Goal: Answer question/provide support: Share knowledge or assist other users

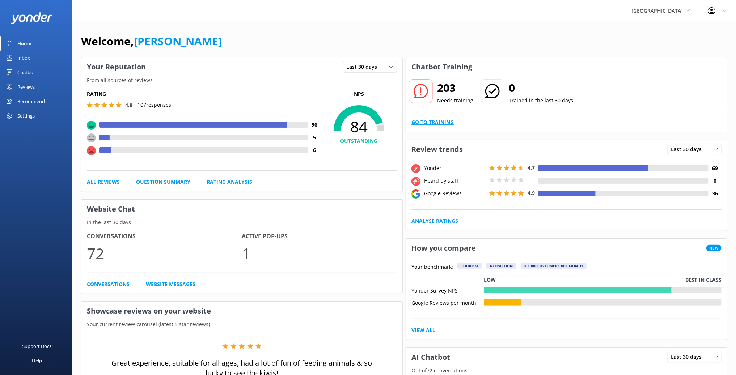
click at [433, 122] on link "Go to Training" at bounding box center [433, 122] width 42 height 8
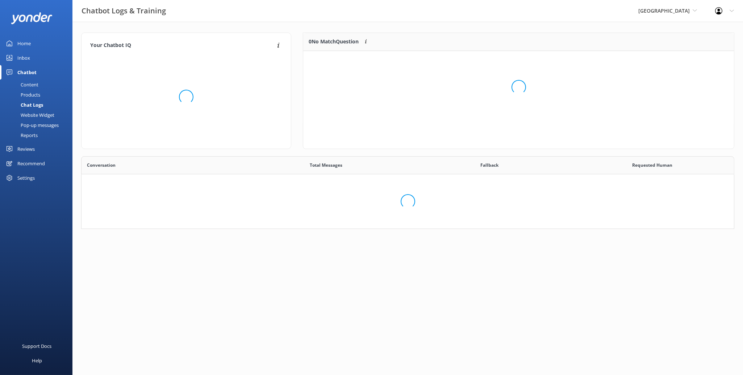
scroll to position [6, 6]
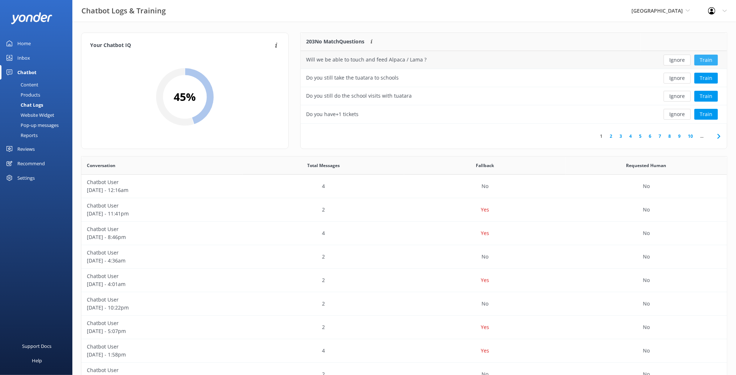
click at [711, 60] on button "Train" at bounding box center [707, 60] width 24 height 11
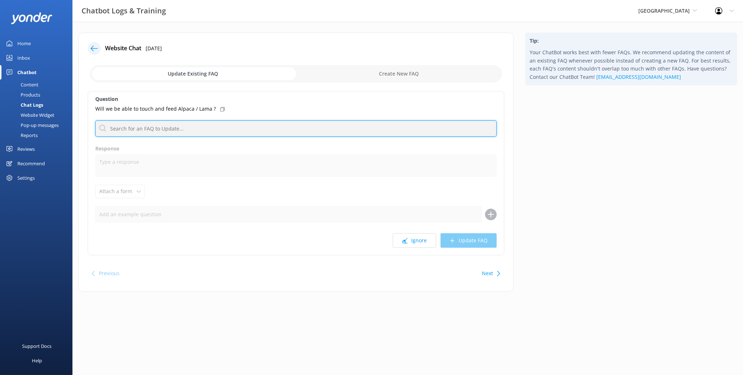
click at [207, 135] on input "text" at bounding box center [295, 129] width 401 height 16
type input "p"
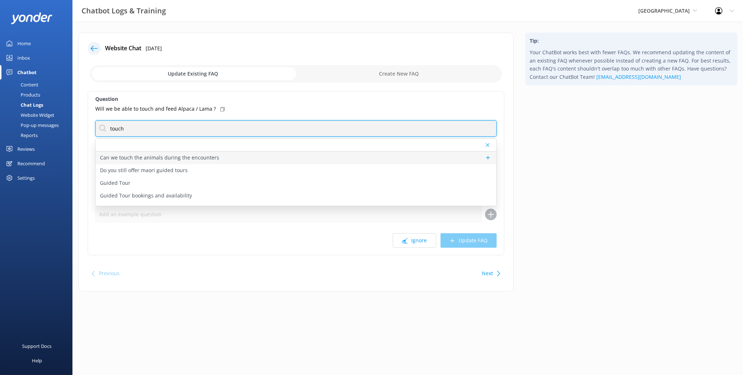
type input "touch"
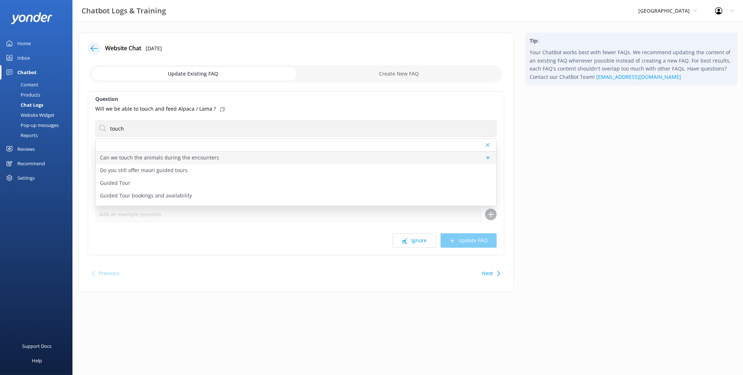
click at [157, 158] on p "Can we touch the animals during the encounters" at bounding box center [159, 158] width 119 height 8
type textarea "Lemurs are wild and take offence to being touched. They may come onto your shou…"
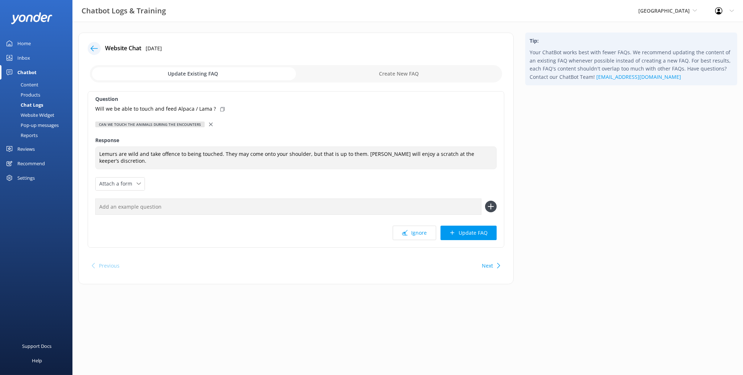
click at [209, 124] on use at bounding box center [211, 125] width 4 height 4
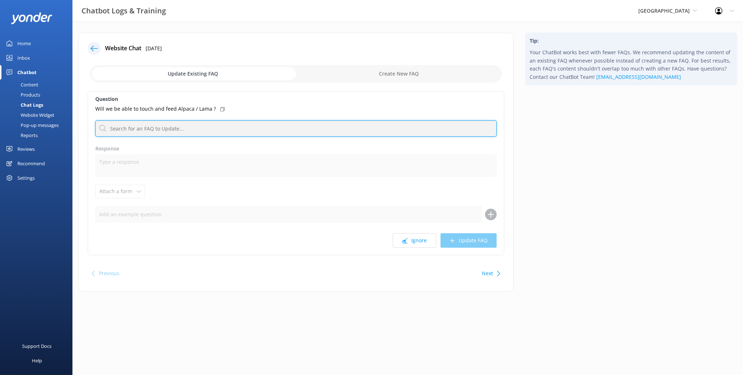
click at [173, 131] on input "text" at bounding box center [295, 129] width 401 height 16
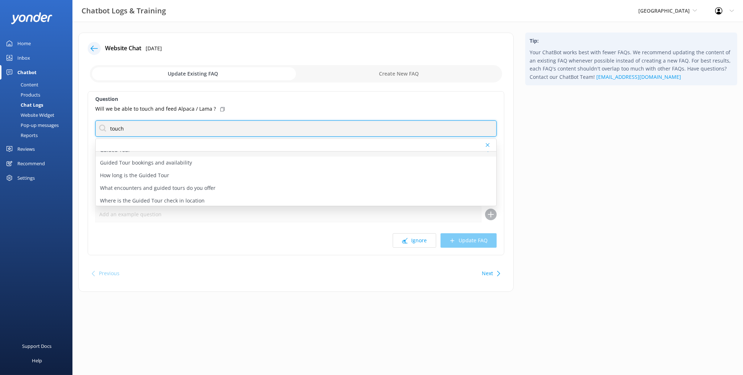
scroll to position [34, 0]
type input "touch"
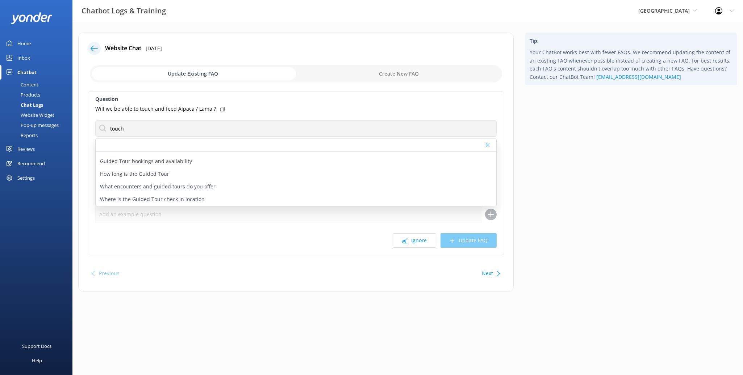
click at [254, 110] on div "Will we be able to touch and feed Alpaca / Lama ?" at bounding box center [295, 109] width 401 height 8
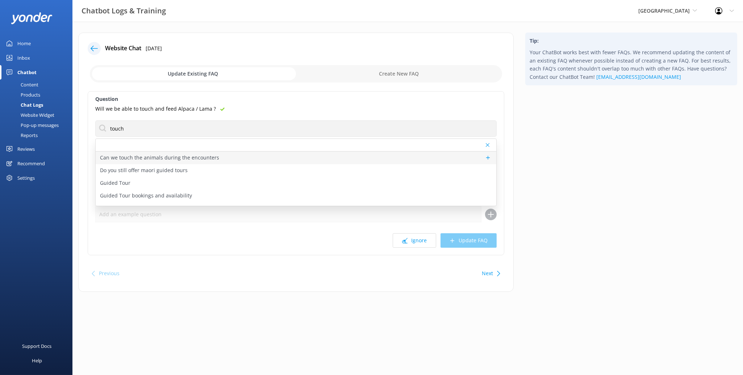
click at [221, 159] on div "Can we touch the animals during the encounters" at bounding box center [296, 158] width 400 height 13
type textarea "Lemurs are wild and take offence to being touched. They may come onto your shou…"
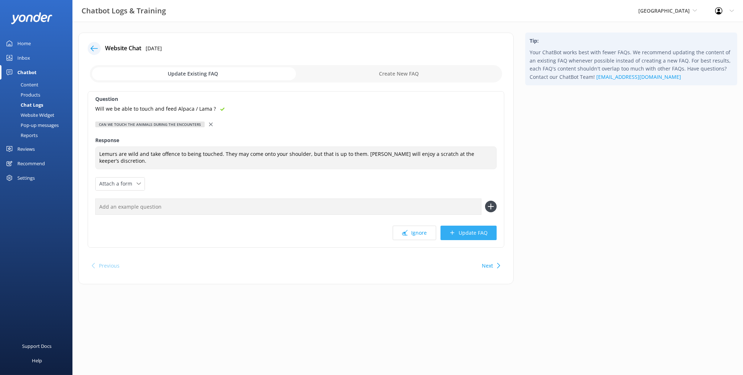
click at [471, 232] on button "Update FAQ" at bounding box center [468, 233] width 56 height 14
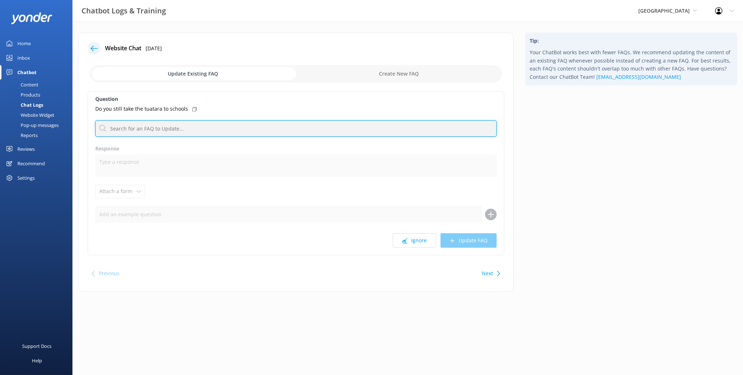
click at [209, 127] on input "text" at bounding box center [295, 129] width 401 height 16
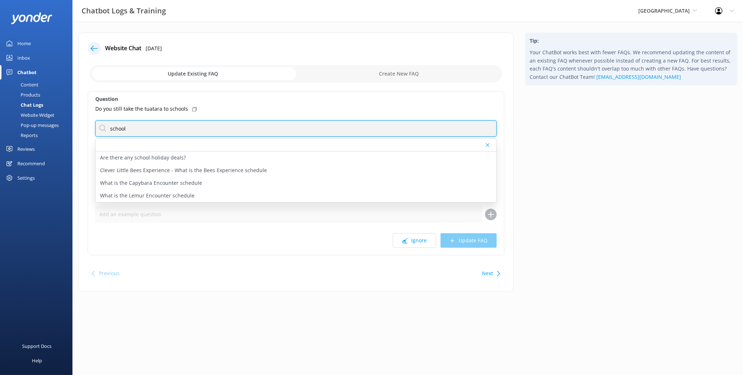
type input "school"
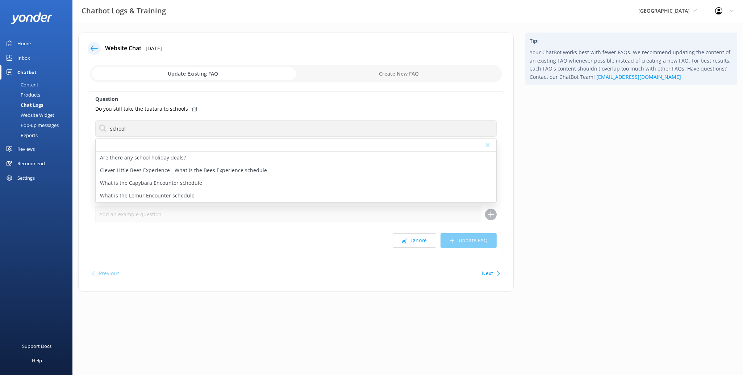
click at [281, 264] on div "Previous Next" at bounding box center [296, 274] width 416 height 20
click at [344, 238] on div "Ignore Update FAQ" at bounding box center [295, 241] width 401 height 14
click at [565, 213] on div "Tip: Your ChatBot works best with fewer FAQs. We recommend updating the content…" at bounding box center [630, 166] width 223 height 267
drag, startPoint x: 544, startPoint y: 213, endPoint x: 504, endPoint y: 199, distance: 42.7
click at [544, 213] on div "Tip: Your ChatBot works best with fewer FAQs. We recommend updating the content…" at bounding box center [630, 166] width 223 height 267
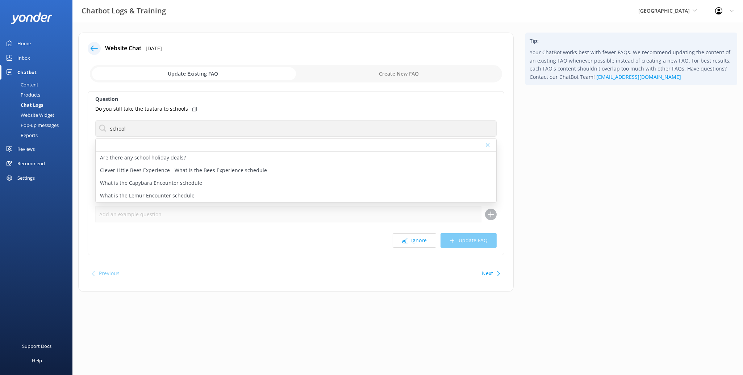
click at [491, 144] on div at bounding box center [296, 145] width 400 height 13
click at [489, 144] on div at bounding box center [488, 145] width 5 height 4
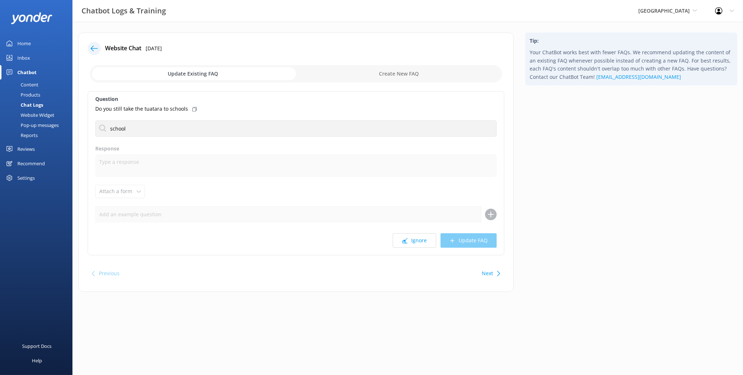
click at [493, 278] on div "Next" at bounding box center [490, 273] width 22 height 14
click at [422, 242] on button "Ignore" at bounding box center [413, 241] width 43 height 14
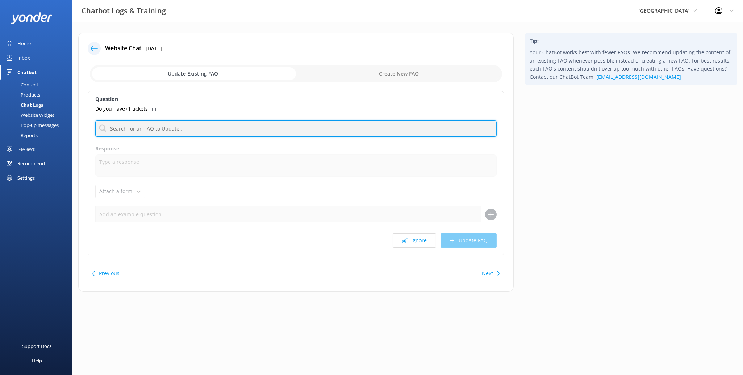
click at [186, 133] on input "text" at bounding box center [295, 129] width 401 height 16
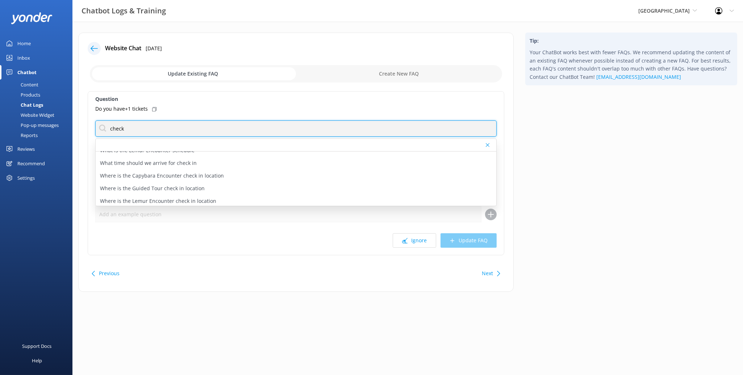
scroll to position [85, 0]
click at [136, 128] on input "check" at bounding box center [295, 129] width 401 height 16
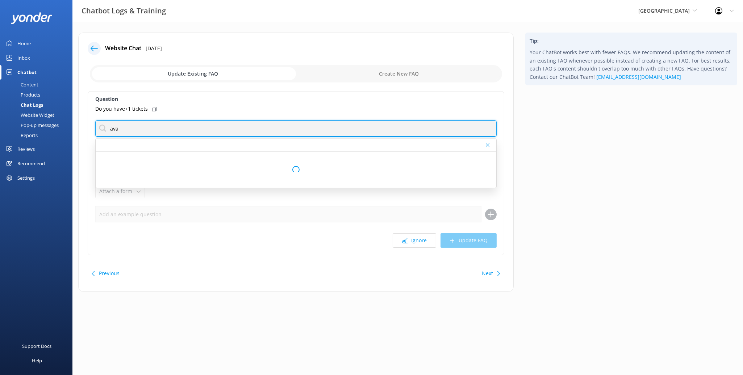
scroll to position [0, 0]
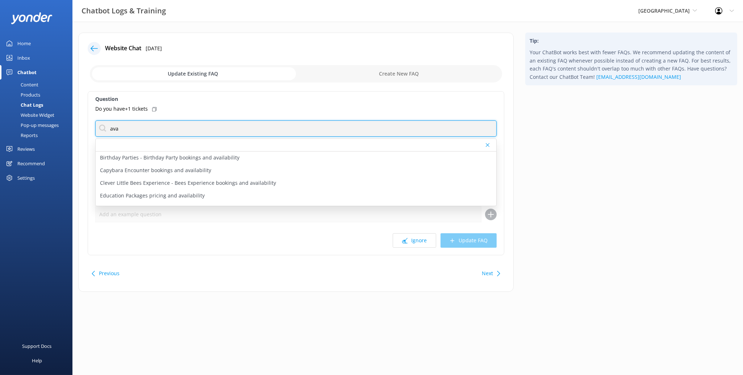
type input "availability"
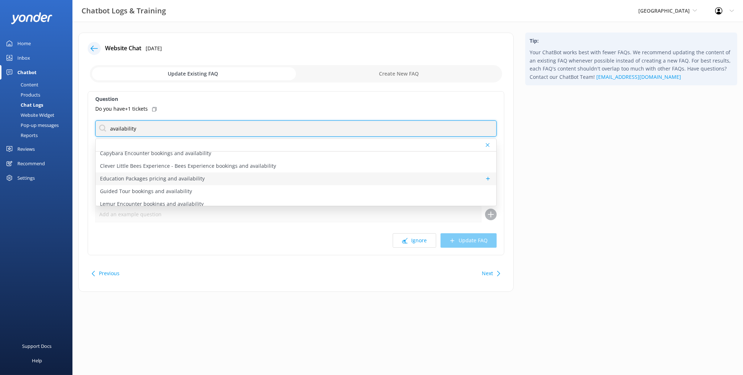
scroll to position [22, 0]
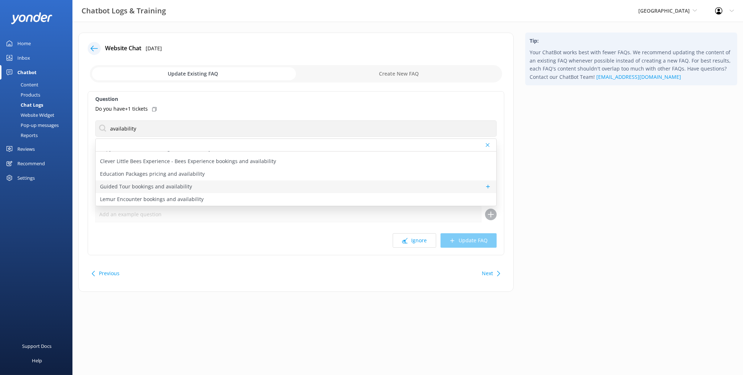
click at [257, 186] on div "Guided Tour bookings and availability" at bounding box center [296, 187] width 400 height 13
type textarea "You can view availability and book Guided Tours online at [URL][DOMAIN_NAME]. P…"
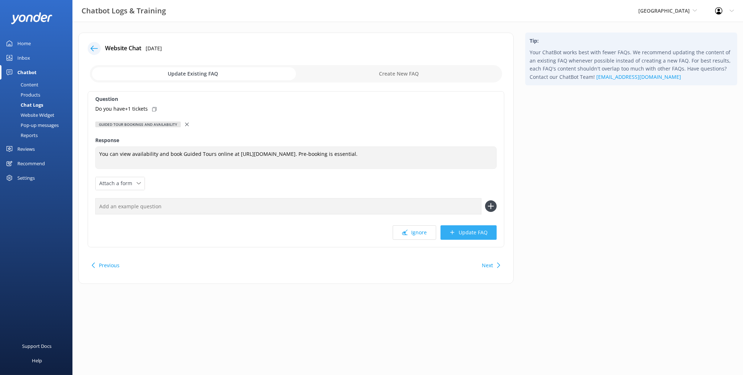
click at [477, 235] on button "Update FAQ" at bounding box center [468, 233] width 56 height 14
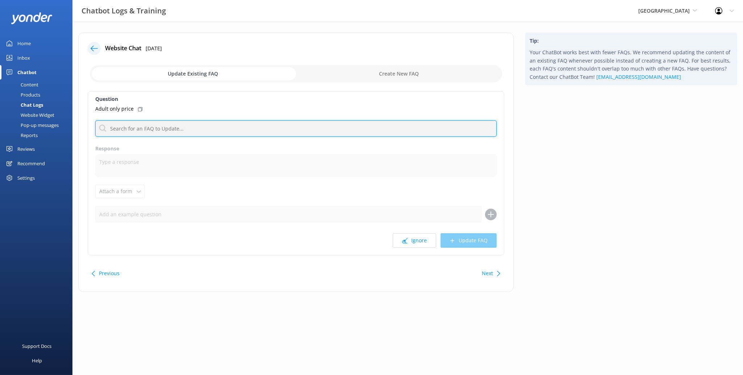
click at [215, 134] on input "text" at bounding box center [295, 129] width 401 height 16
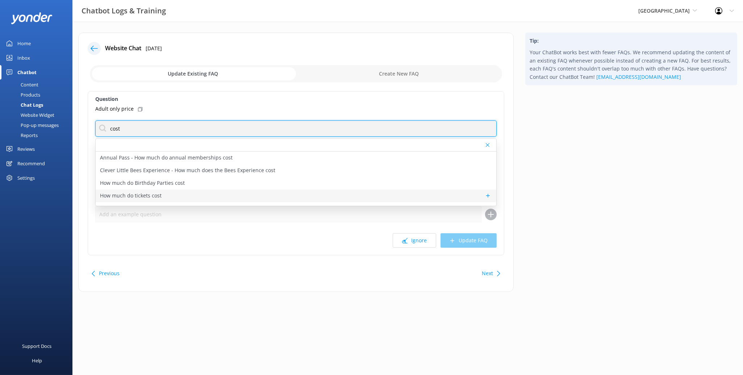
type input "cost"
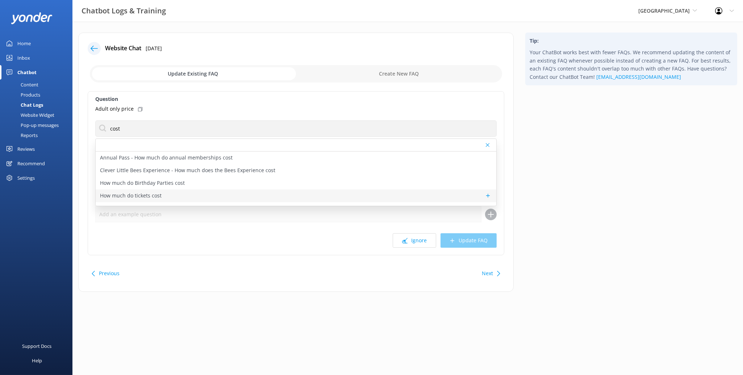
click at [213, 192] on div "How much do tickets cost" at bounding box center [296, 196] width 400 height 13
type textarea "Tickets start at $36.50 per adult (16+ years) and $13 per child (5-15 years), w…"
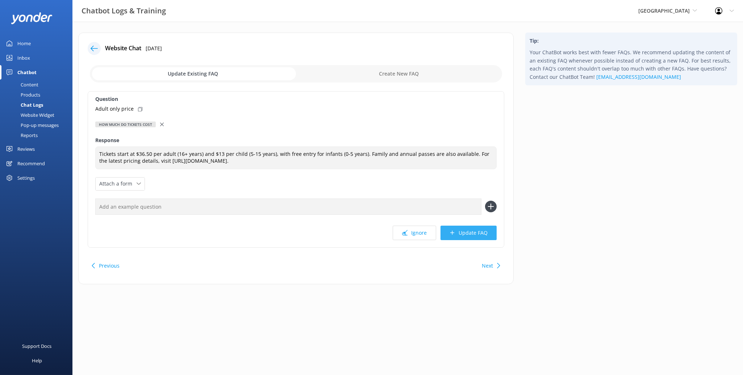
click at [470, 238] on button "Update FAQ" at bounding box center [468, 233] width 56 height 14
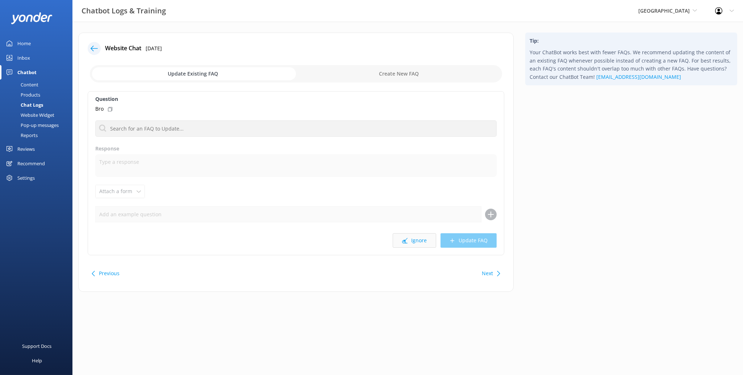
click at [410, 237] on button "Ignore" at bounding box center [413, 241] width 43 height 14
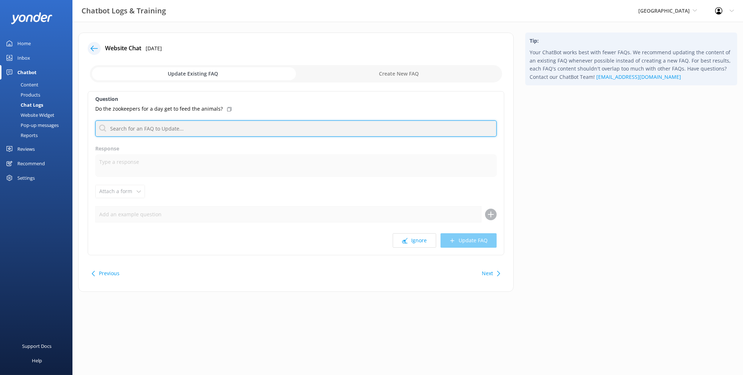
click at [246, 130] on input "text" at bounding box center [295, 129] width 401 height 16
type input "d"
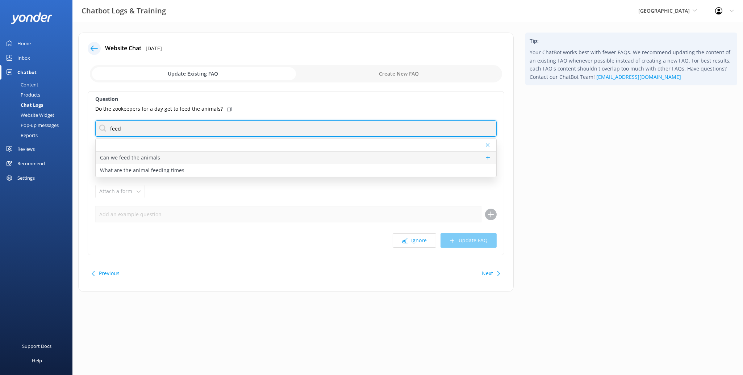
type input "feed"
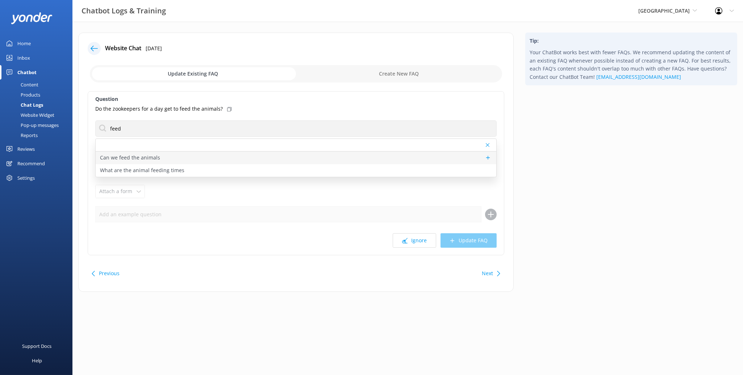
click at [274, 161] on div "Can we feed the animals" at bounding box center [296, 158] width 400 height 13
type textarea "If you want to hand-feed some animals yourself during a visit to [GEOGRAPHIC_DA…"
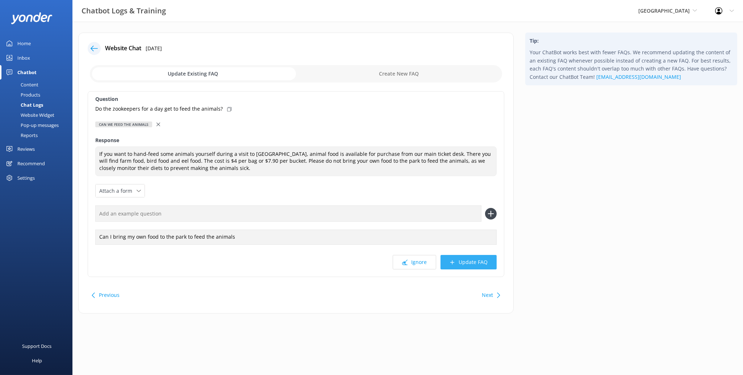
click at [467, 255] on div "Question Do the zookeepers for a day get to feed the animals? Can we feed the a…" at bounding box center [296, 184] width 416 height 186
click at [467, 258] on button "Update FAQ" at bounding box center [468, 262] width 56 height 14
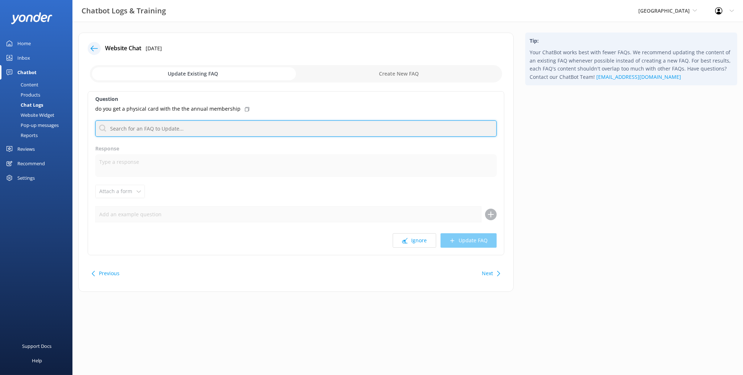
click at [215, 131] on input "text" at bounding box center [295, 129] width 401 height 16
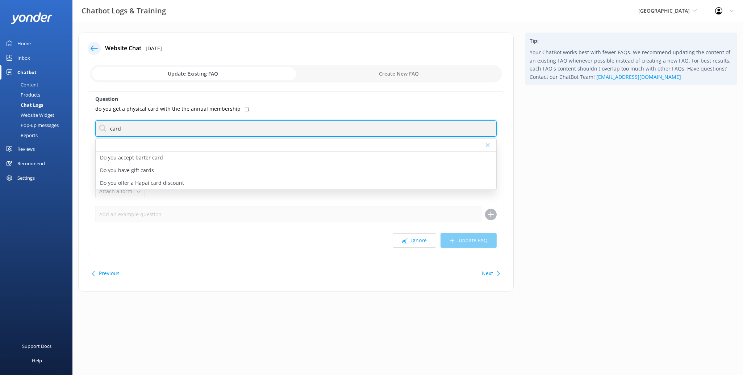
type input "card"
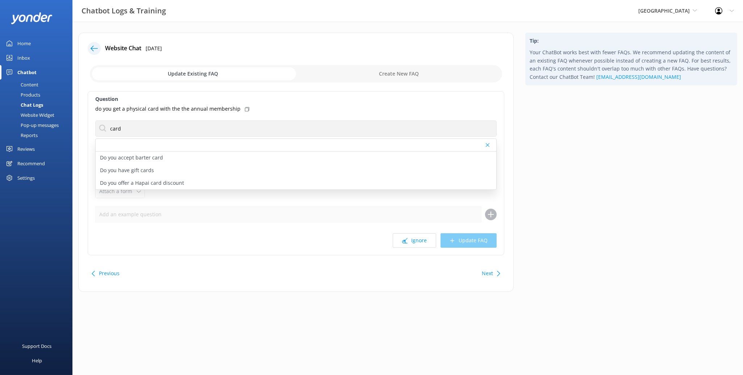
click at [242, 235] on div "Ignore Update FAQ" at bounding box center [295, 241] width 401 height 14
click at [493, 277] on div "Next" at bounding box center [490, 273] width 22 height 14
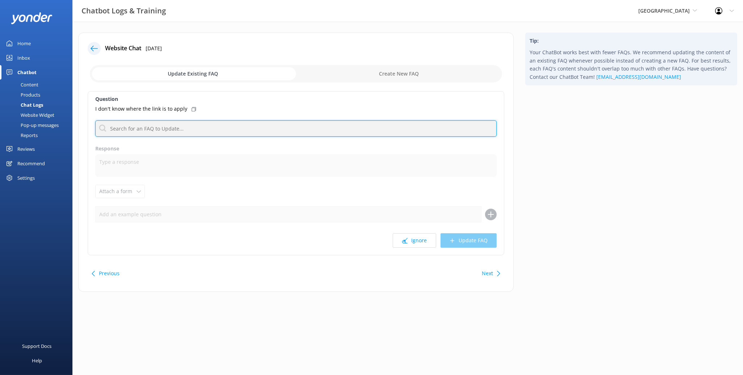
click at [190, 126] on input "text" at bounding box center [295, 129] width 401 height 16
type input "job"
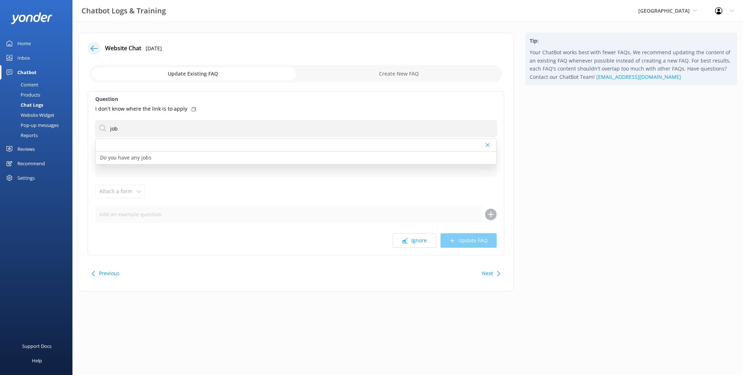
click at [198, 156] on div "Do you have any jobs" at bounding box center [296, 158] width 400 height 13
type textarea "If you’re passionate about wildlife, eager to learn, and want to make a differe…"
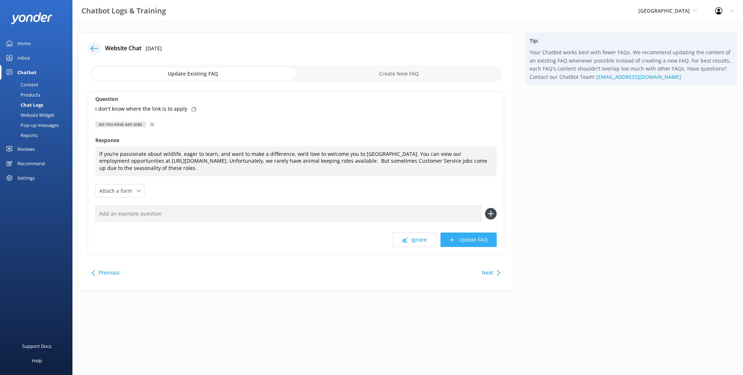
click at [481, 245] on button "Update FAQ" at bounding box center [468, 240] width 56 height 14
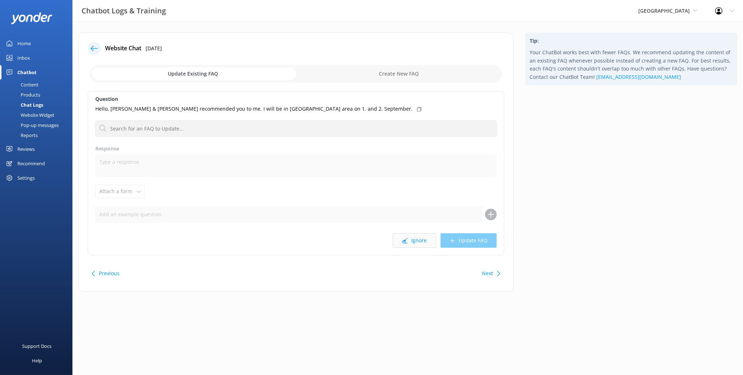
click at [418, 240] on button "Ignore" at bounding box center [413, 241] width 43 height 14
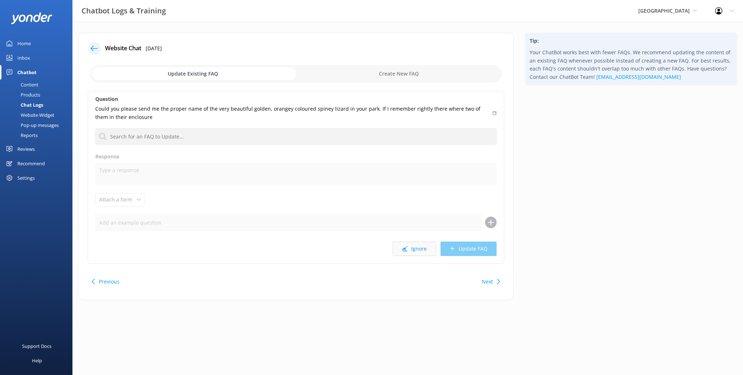
click at [424, 248] on button "Ignore" at bounding box center [413, 249] width 43 height 14
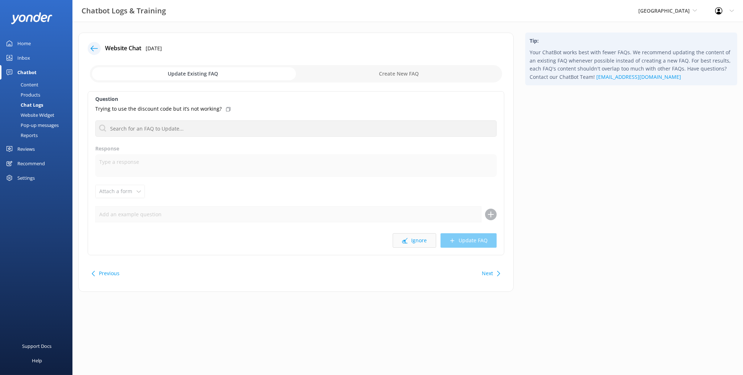
click at [426, 247] on button "Ignore" at bounding box center [413, 241] width 43 height 14
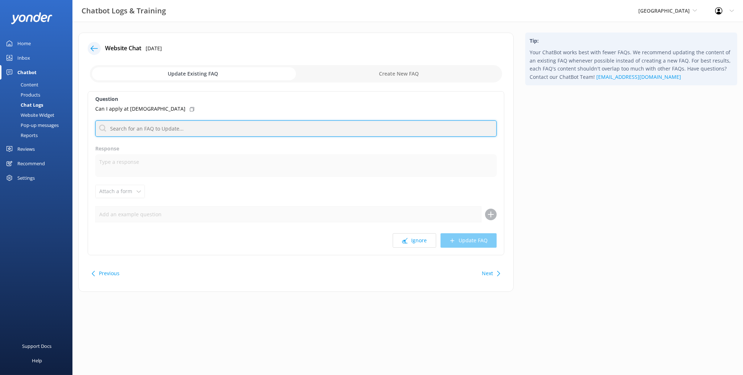
click at [197, 127] on input "text" at bounding box center [295, 129] width 401 height 16
type input "job"
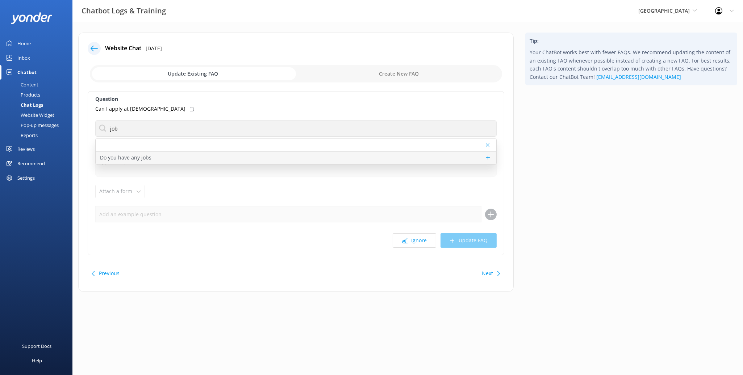
click at [154, 155] on div "Do you have any jobs" at bounding box center [296, 158] width 400 height 13
type textarea "If you’re passionate about wildlife, eager to learn, and want to make a differe…"
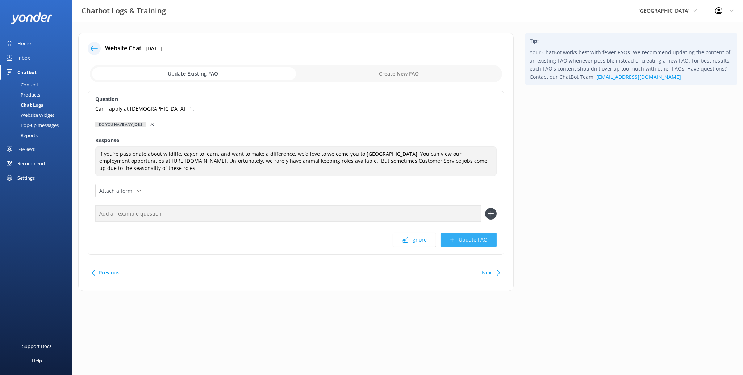
click at [478, 242] on button "Update FAQ" at bounding box center [468, 240] width 56 height 14
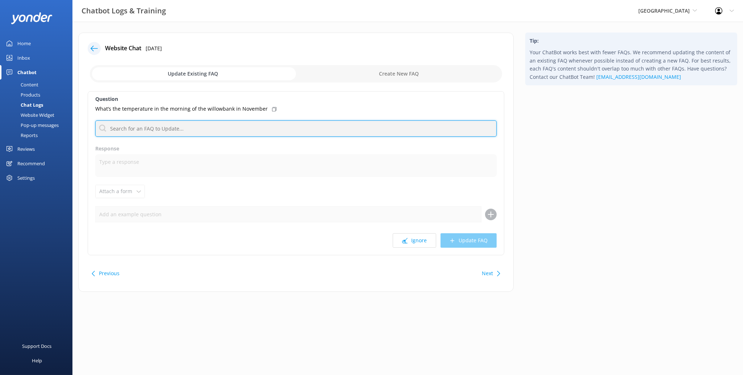
click at [186, 132] on input "text" at bounding box center [295, 129] width 401 height 16
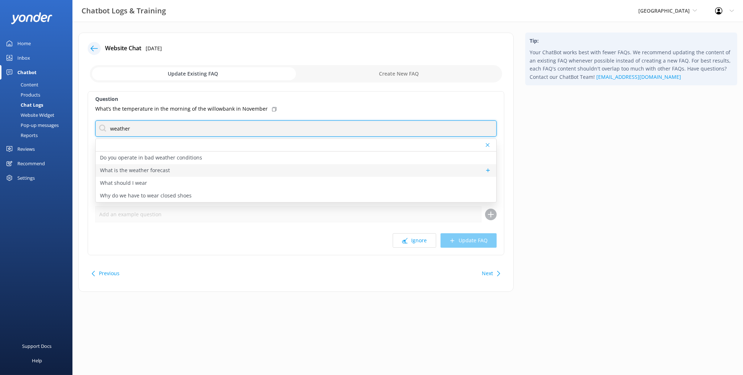
type input "weather"
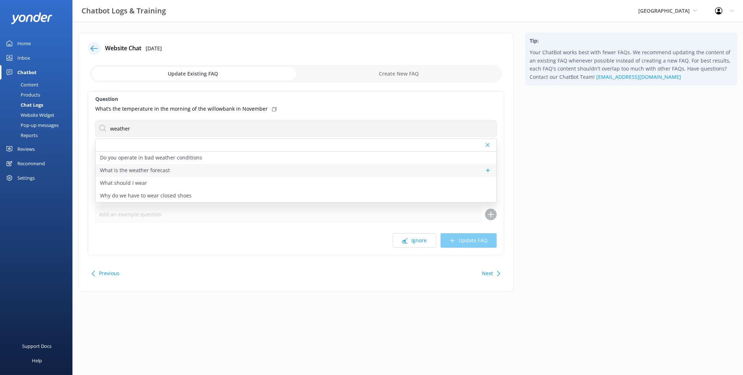
click at [199, 168] on div "What is the weather forecast" at bounding box center [296, 170] width 400 height 13
type textarea "Willowbank operates in rain, snow or shine. Unfortunately, we cannot predict wh…"
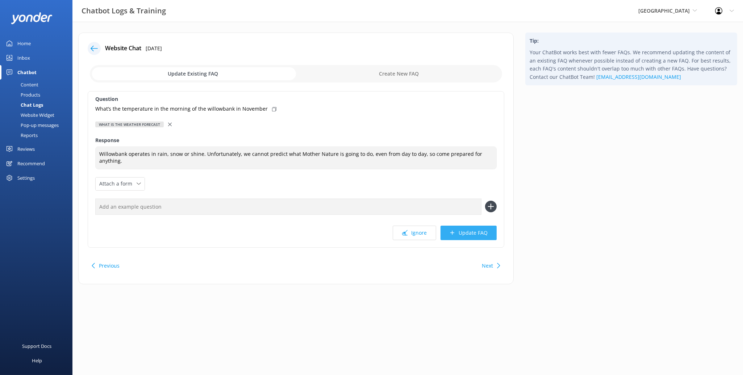
click at [480, 238] on button "Update FAQ" at bounding box center [468, 233] width 56 height 14
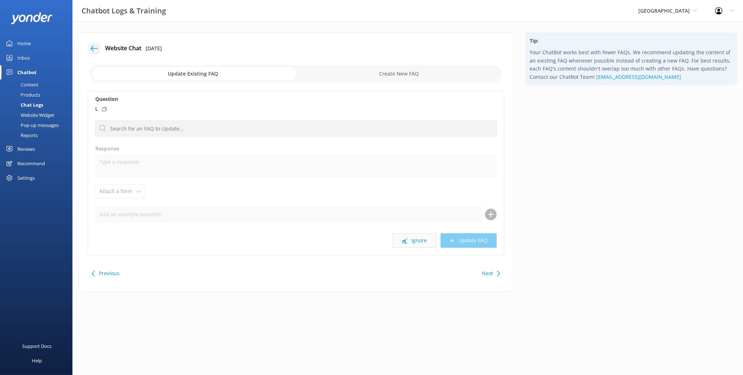
click at [416, 240] on button "Ignore" at bounding box center [413, 241] width 43 height 14
click at [415, 241] on button "Ignore" at bounding box center [413, 241] width 43 height 14
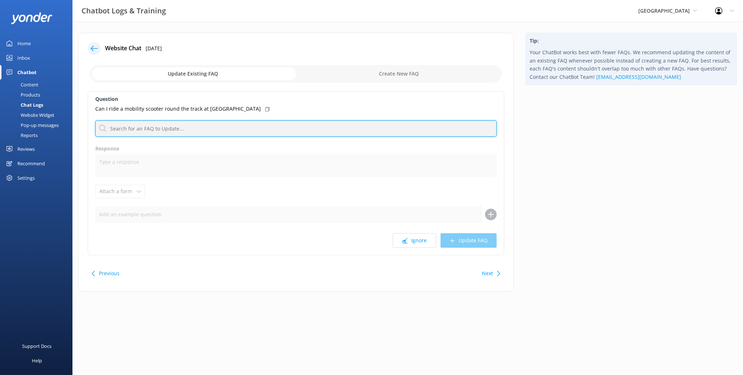
click at [224, 130] on input "text" at bounding box center [295, 129] width 401 height 16
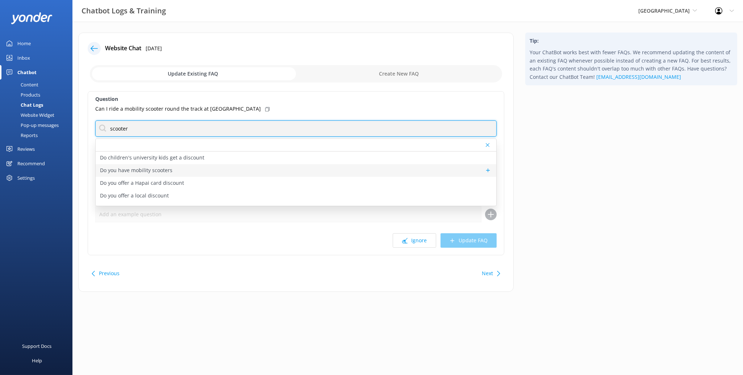
type input "scooter"
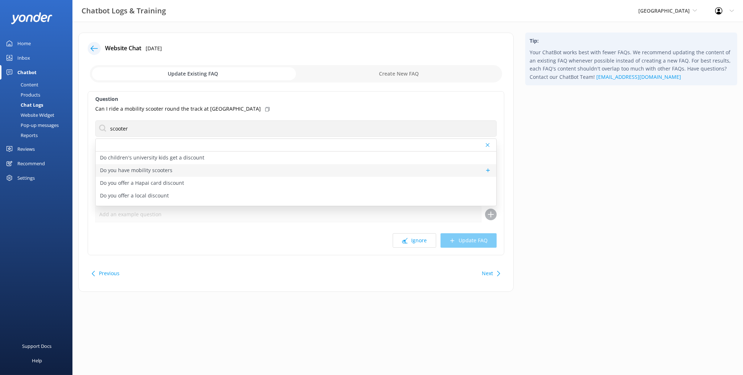
click at [274, 173] on div "Do you have mobility scooters" at bounding box center [296, 170] width 400 height 13
type textarea "We have one mobility scooter available to hire for $10 (subject to availability…"
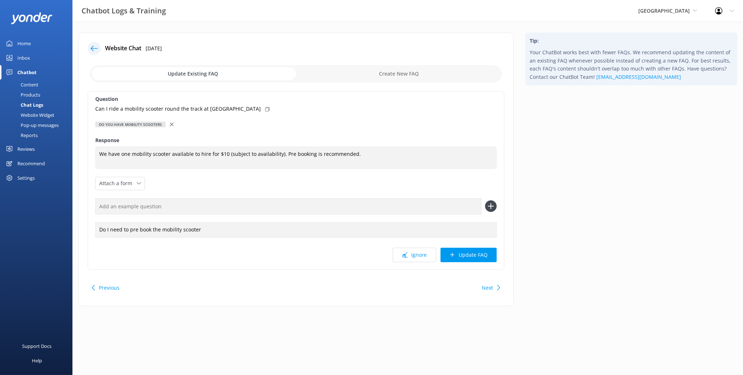
click at [490, 287] on button "Next" at bounding box center [487, 288] width 11 height 14
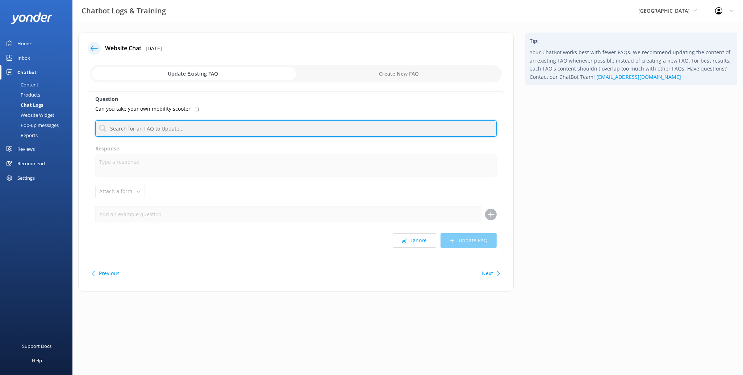
click at [176, 131] on input "text" at bounding box center [295, 129] width 401 height 16
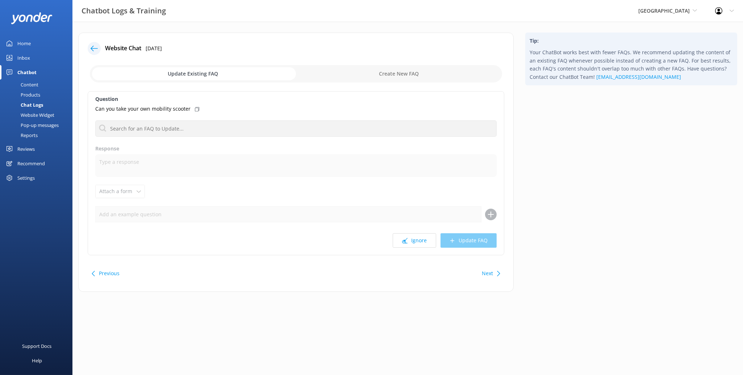
click at [245, 150] on label "Response" at bounding box center [295, 149] width 401 height 8
click at [483, 277] on button "Next" at bounding box center [487, 273] width 11 height 14
click at [419, 244] on button "Ignore" at bounding box center [413, 241] width 43 height 14
click at [406, 238] on icon at bounding box center [404, 240] width 5 height 5
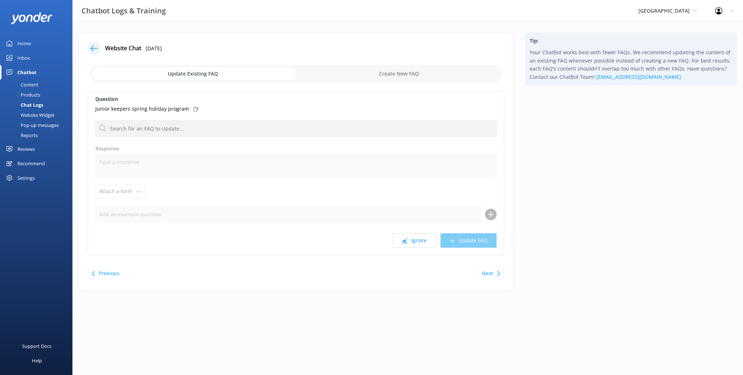
click at [406, 238] on icon at bounding box center [404, 240] width 5 height 5
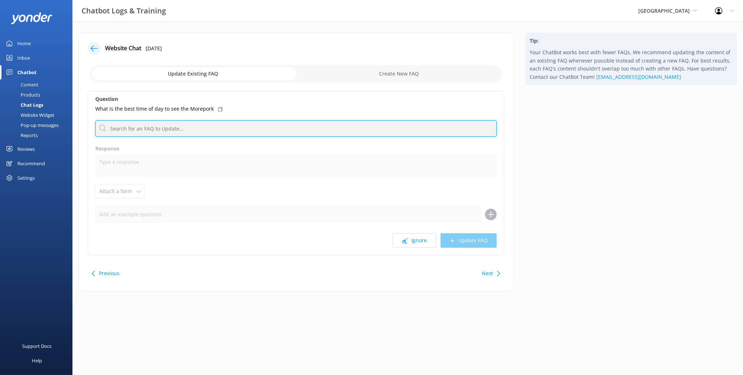
click at [210, 129] on input "text" at bounding box center [295, 129] width 401 height 16
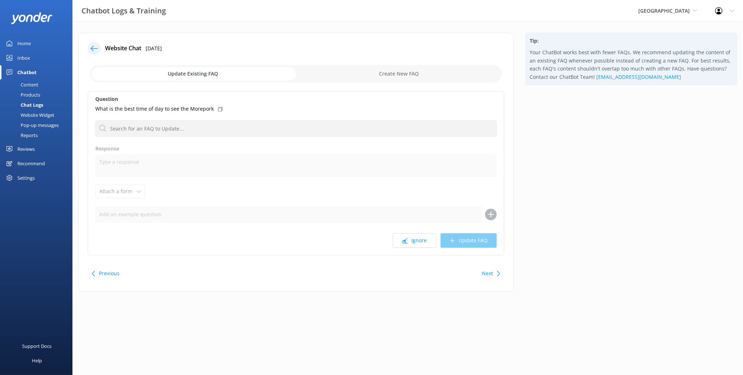
click at [480, 278] on div "Next" at bounding box center [490, 273] width 22 height 14
click at [430, 241] on button "Ignore" at bounding box center [413, 241] width 43 height 14
click at [428, 243] on button "Ignore" at bounding box center [413, 241] width 43 height 14
click at [425, 244] on button "Ignore" at bounding box center [413, 241] width 43 height 14
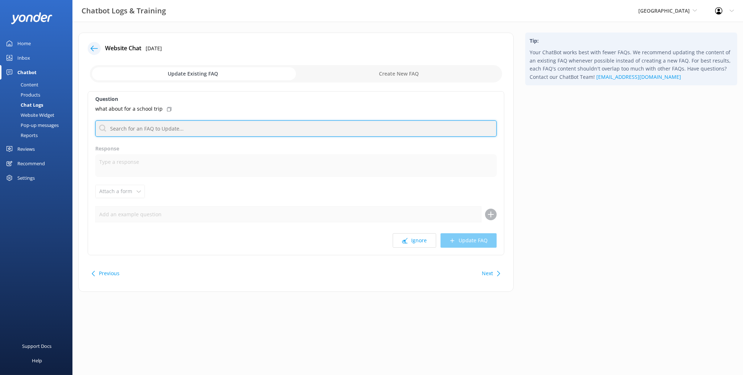
click at [194, 130] on input "text" at bounding box center [295, 129] width 401 height 16
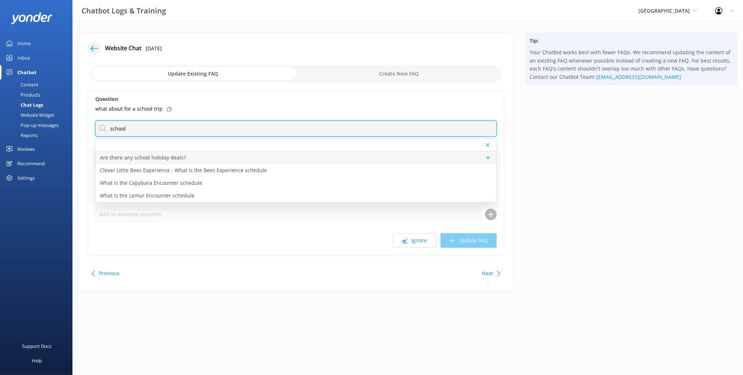
type input "school"
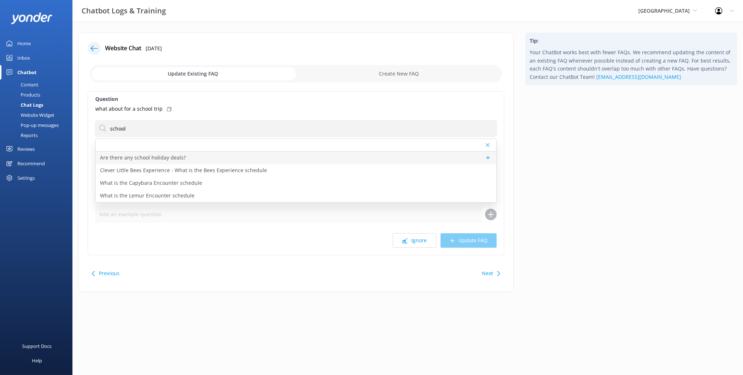
click at [257, 159] on div "Are there any school holiday deals?" at bounding box center [296, 158] width 400 height 13
type textarea "There are no deals these school holiday, but keep an eye on our website for any…"
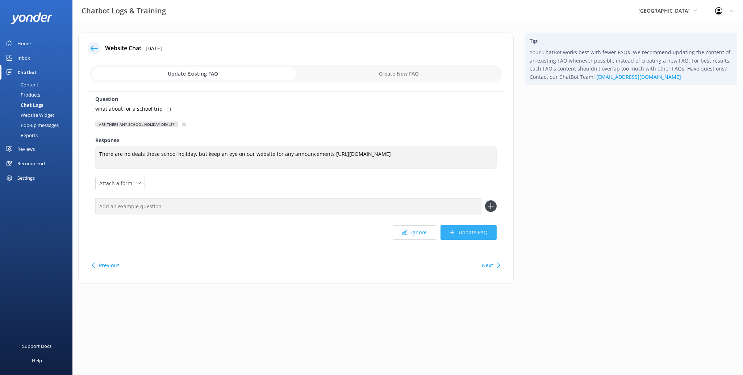
click at [488, 234] on button "Update FAQ" at bounding box center [468, 233] width 56 height 14
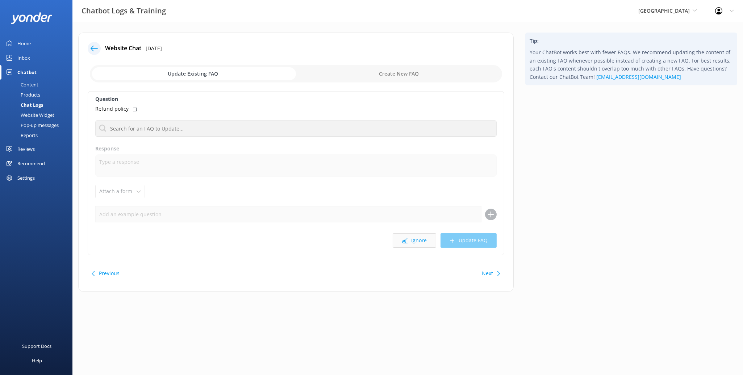
click at [430, 237] on button "Ignore" at bounding box center [413, 241] width 43 height 14
click at [431, 240] on button "Ignore" at bounding box center [413, 241] width 43 height 14
click at [413, 241] on button "Ignore" at bounding box center [413, 241] width 43 height 14
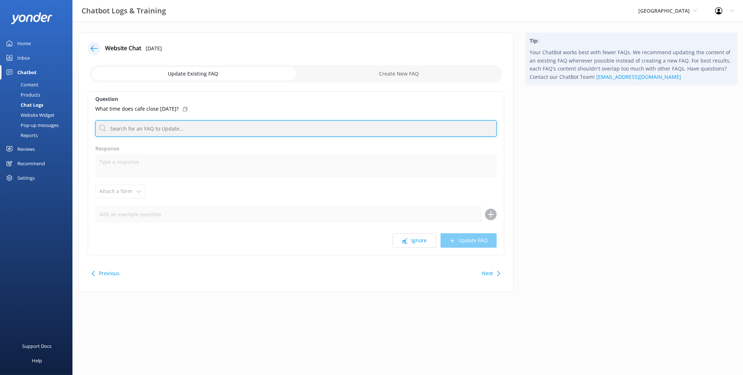
click at [200, 127] on input "text" at bounding box center [295, 129] width 401 height 16
type input "h"
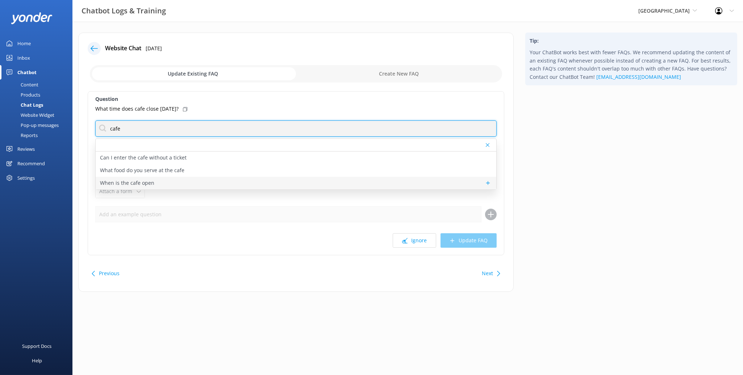
type input "cafe"
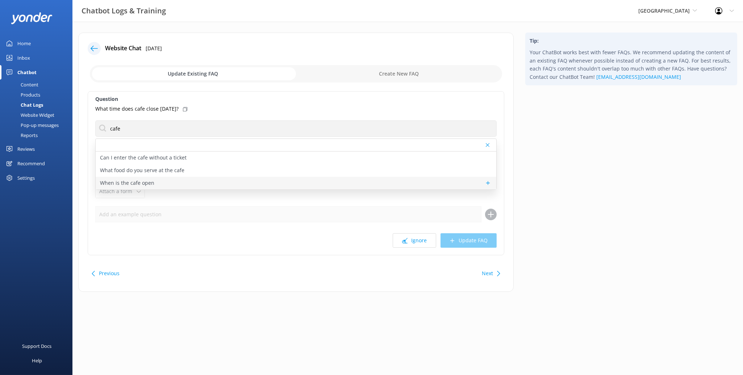
click at [213, 179] on div "When is the cafe open" at bounding box center [296, 183] width 400 height 13
type textarea "[GEOGRAPHIC_DATA] is open from 9:30am daily."
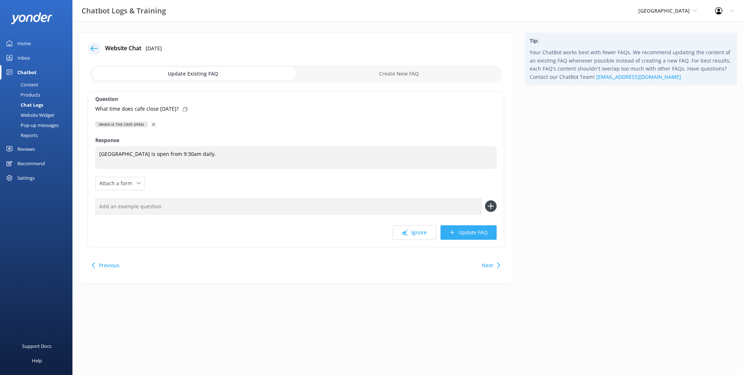
click at [472, 232] on button "Update FAQ" at bounding box center [468, 233] width 56 height 14
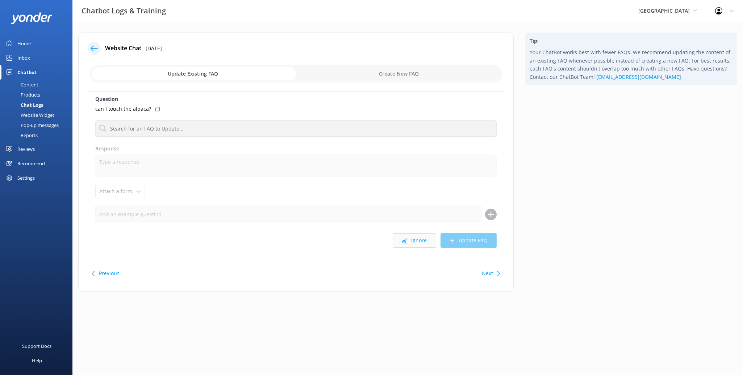
click at [425, 240] on button "Ignore" at bounding box center [413, 241] width 43 height 14
click at [418, 238] on button "Ignore" at bounding box center [413, 241] width 43 height 14
click at [415, 244] on button "Ignore" at bounding box center [413, 241] width 43 height 14
click at [421, 236] on button "Ignore" at bounding box center [413, 241] width 43 height 14
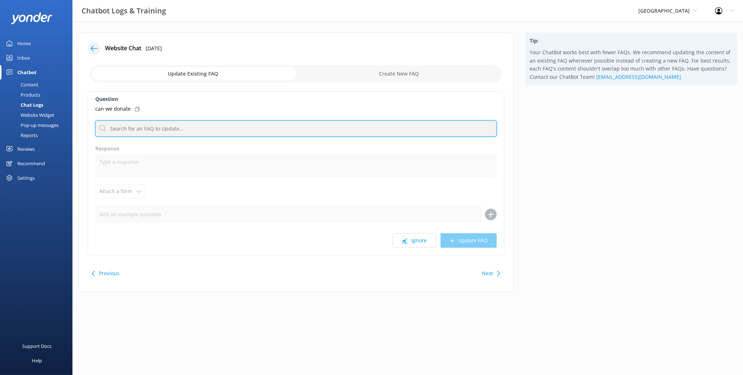
click at [205, 134] on input "text" at bounding box center [295, 129] width 401 height 16
type input "donate"
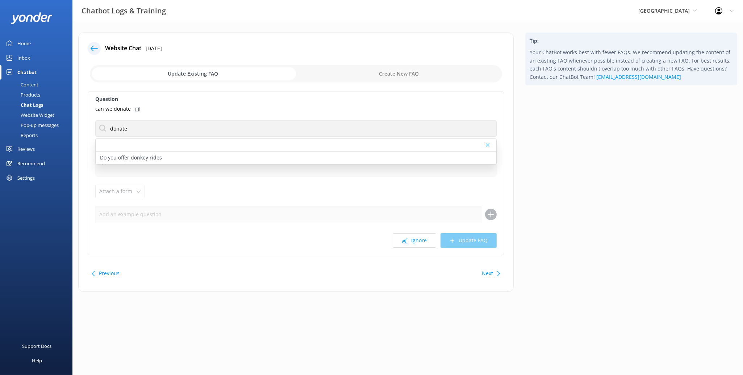
click at [255, 195] on div "Question can we donate donate Do you offer donkey rides Response Attach a form …" at bounding box center [296, 173] width 416 height 164
click at [497, 277] on div "Next" at bounding box center [490, 273] width 22 height 14
click at [410, 240] on button "Ignore" at bounding box center [413, 241] width 43 height 14
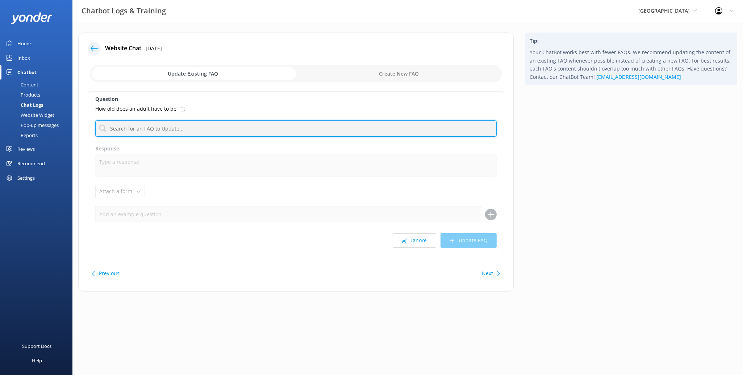
click at [180, 124] on input "text" at bounding box center [295, 129] width 401 height 16
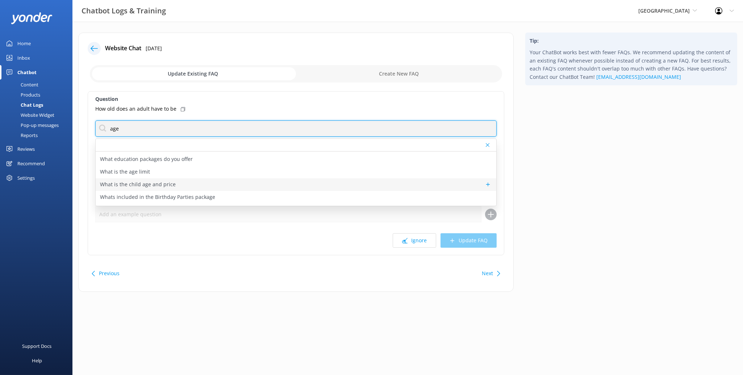
scroll to position [49, 0]
type input "age"
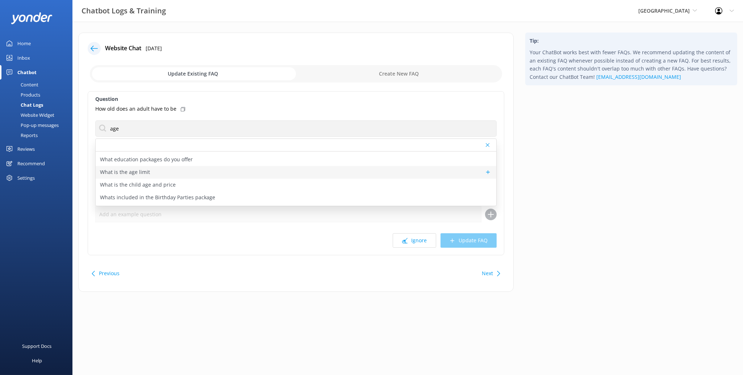
click at [197, 171] on div "What is the age limit" at bounding box center [296, 172] width 400 height 13
type textarea "Willowbank is a great place to visit that's suitable for all ages! We don't hav…"
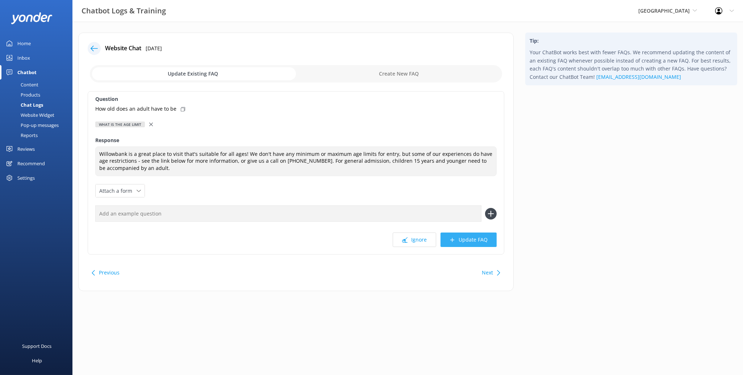
click at [476, 237] on button "Update FAQ" at bounding box center [468, 240] width 56 height 14
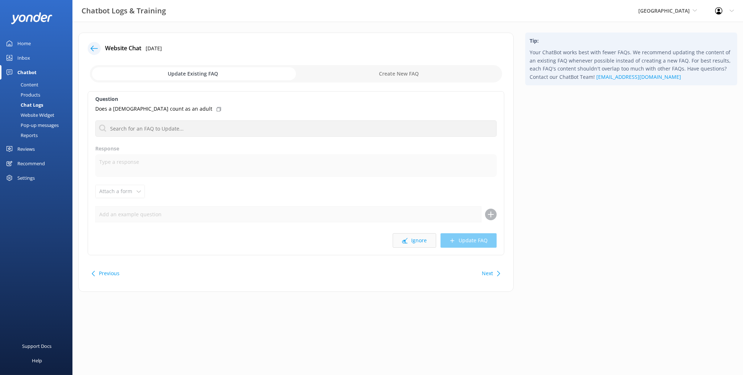
click at [412, 244] on button "Ignore" at bounding box center [413, 241] width 43 height 14
click at [416, 240] on button "Ignore" at bounding box center [413, 241] width 43 height 14
click at [427, 243] on button "Ignore" at bounding box center [413, 241] width 43 height 14
click at [500, 275] on icon at bounding box center [498, 273] width 5 height 5
click at [414, 236] on button "Ignore" at bounding box center [413, 241] width 43 height 14
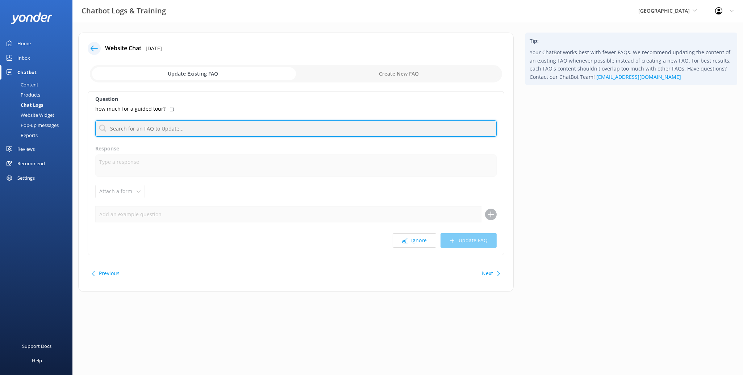
click at [236, 134] on input "text" at bounding box center [295, 129] width 401 height 16
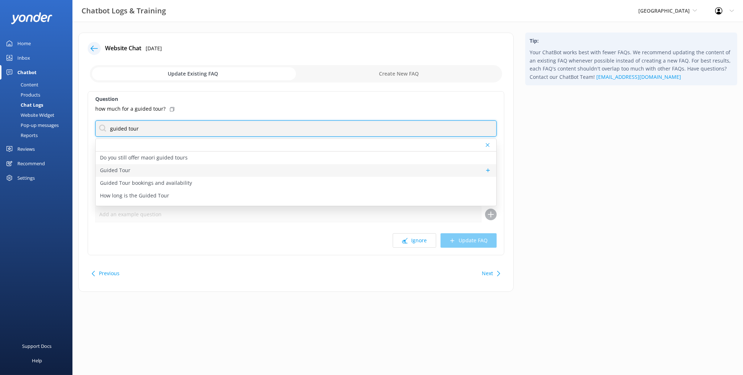
type input "guided tour"
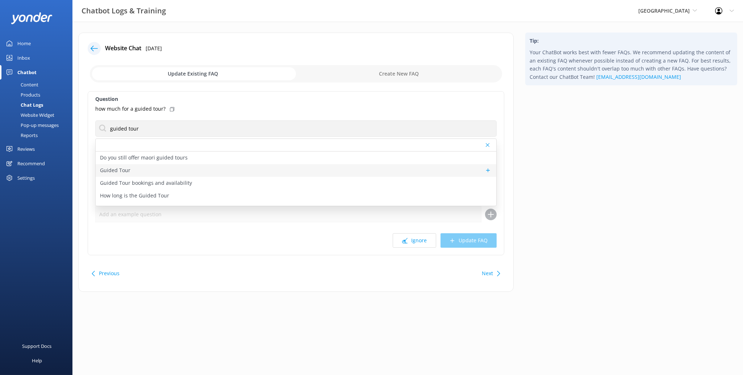
click at [163, 172] on div "Guided Tour" at bounding box center [296, 170] width 400 height 13
type textarea "An informative guided tour around our native section including the kea, kiwi, k…"
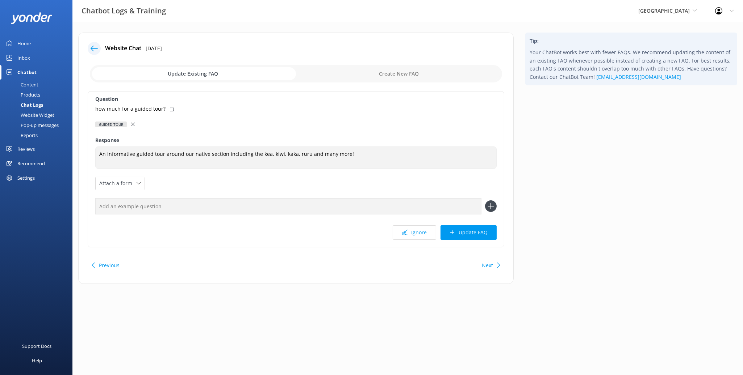
click at [133, 128] on div at bounding box center [133, 125] width 5 height 8
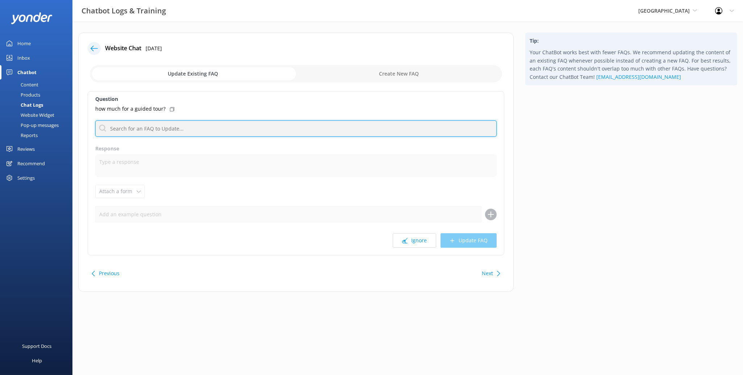
click at [143, 134] on input "text" at bounding box center [295, 129] width 401 height 16
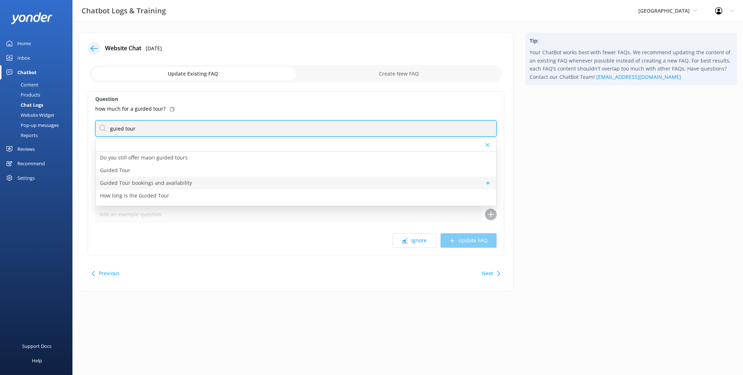
type input "guied tour"
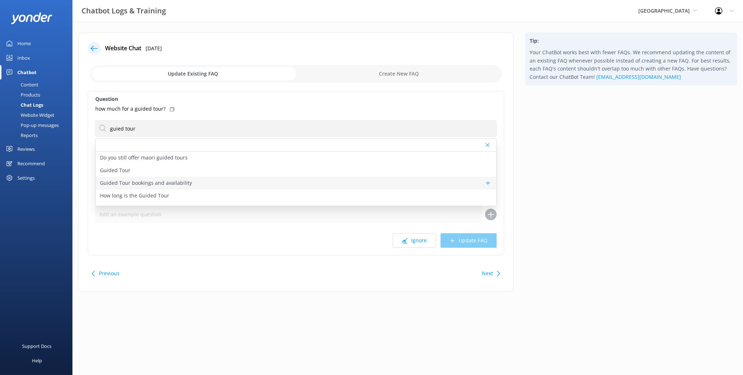
click at [193, 181] on div "Guided Tour bookings and availability" at bounding box center [296, 183] width 400 height 13
type textarea "You can view availability and book Guided Tours online at [URL][DOMAIN_NAME]. P…"
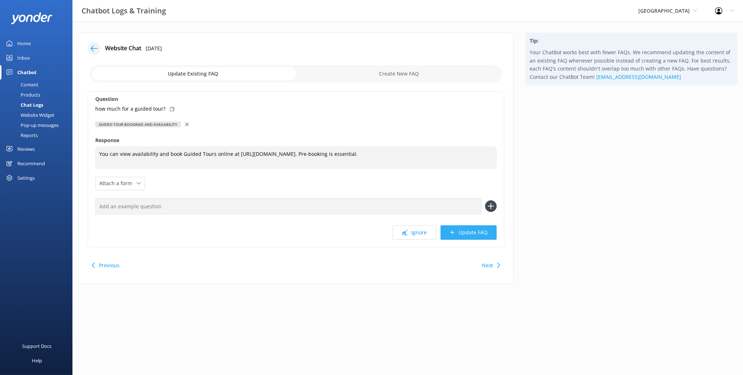
click at [480, 237] on button "Update FAQ" at bounding box center [468, 233] width 56 height 14
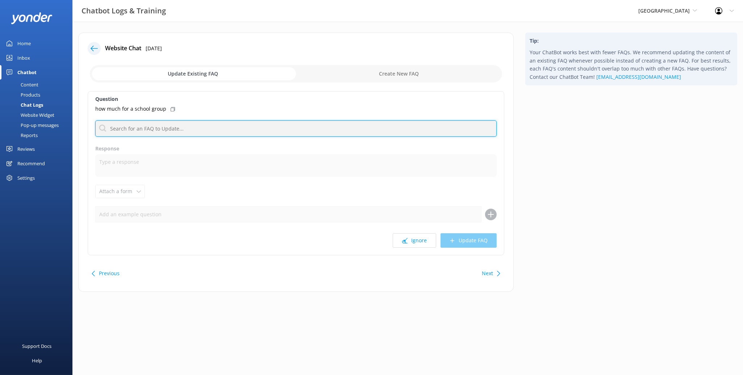
click at [228, 128] on input "text" at bounding box center [295, 129] width 401 height 16
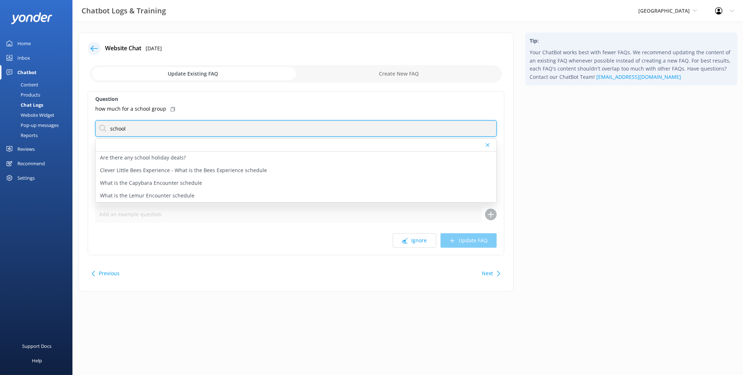
type input "school"
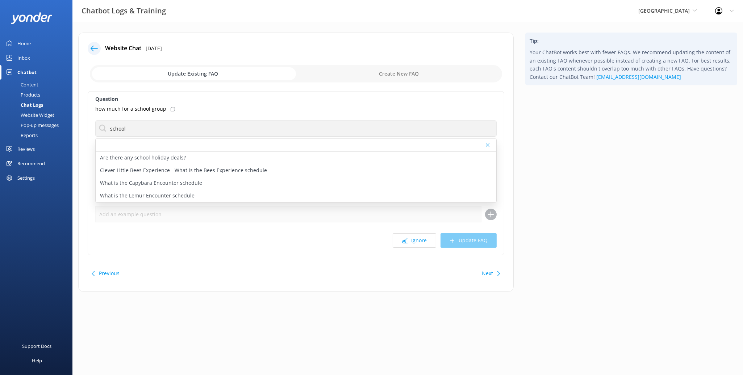
click at [469, 274] on div "Previous Next" at bounding box center [296, 274] width 416 height 20
click at [422, 243] on button "Ignore" at bounding box center [413, 241] width 43 height 14
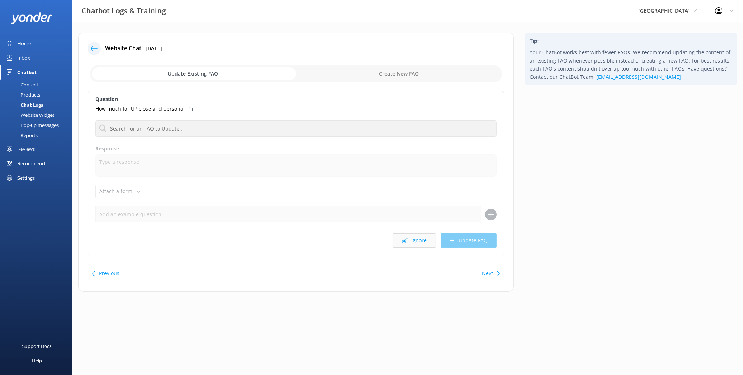
click at [428, 244] on button "Ignore" at bounding box center [413, 241] width 43 height 14
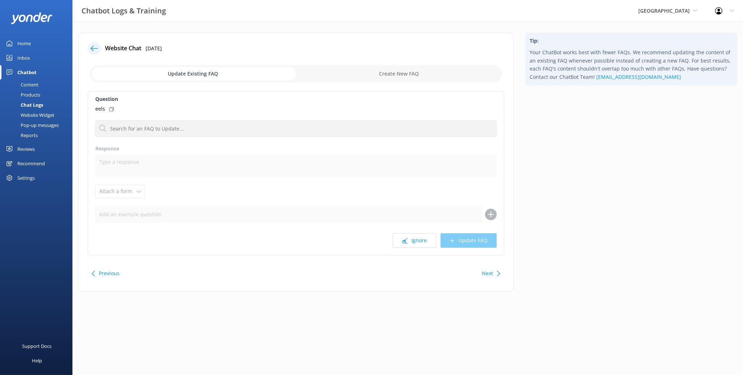
click at [428, 244] on button "Ignore" at bounding box center [413, 241] width 43 height 14
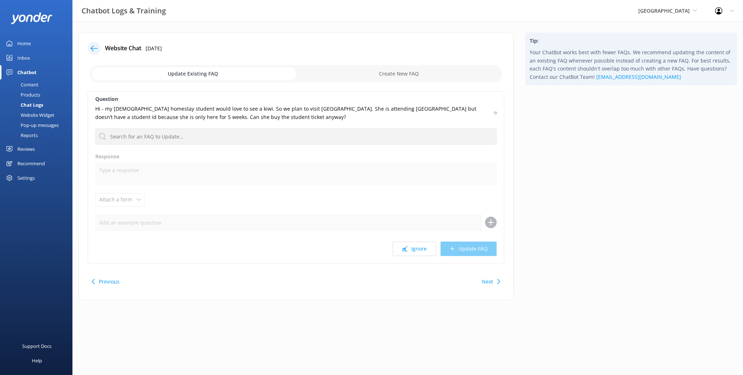
click at [428, 244] on button "Ignore" at bounding box center [413, 249] width 43 height 14
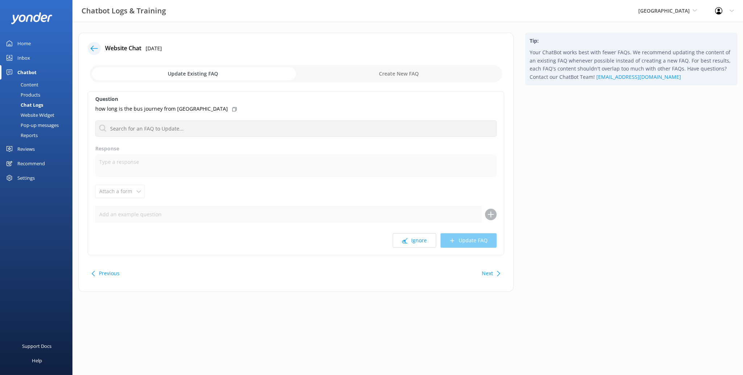
click at [428, 244] on button "Ignore" at bounding box center [413, 241] width 43 height 14
click at [486, 272] on button "Next" at bounding box center [487, 273] width 11 height 14
click at [438, 241] on div "Ignore Update FAQ" at bounding box center [295, 241] width 401 height 14
click at [421, 242] on button "Ignore" at bounding box center [413, 241] width 43 height 14
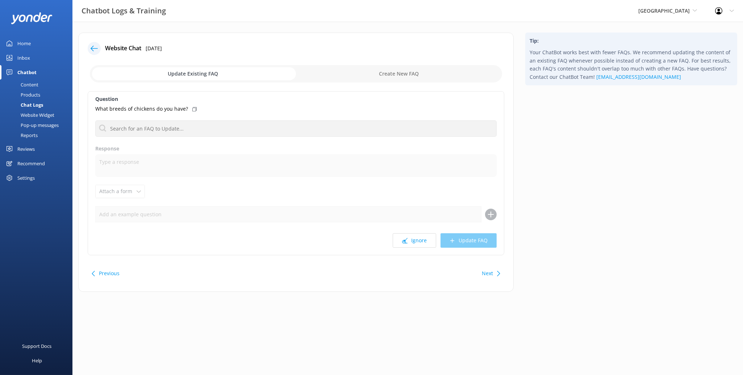
click at [480, 272] on div "Next" at bounding box center [490, 273] width 22 height 14
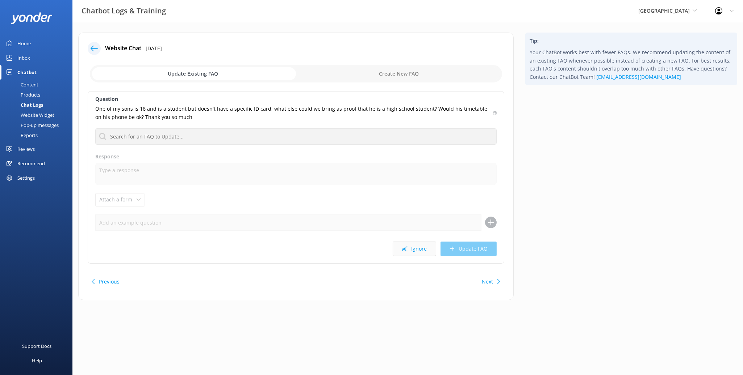
click at [412, 246] on button "Ignore" at bounding box center [413, 249] width 43 height 14
click at [415, 249] on button "Ignore" at bounding box center [413, 249] width 43 height 14
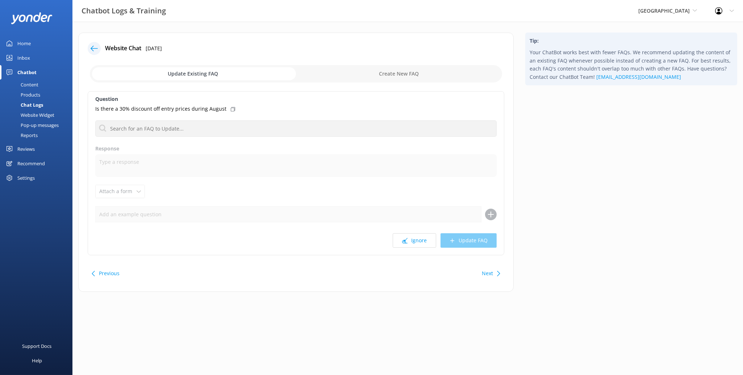
click at [415, 249] on div "Question Is there a 30% discount off entry prices during August Are there any s…" at bounding box center [296, 173] width 416 height 164
click at [415, 246] on button "Ignore" at bounding box center [413, 241] width 43 height 14
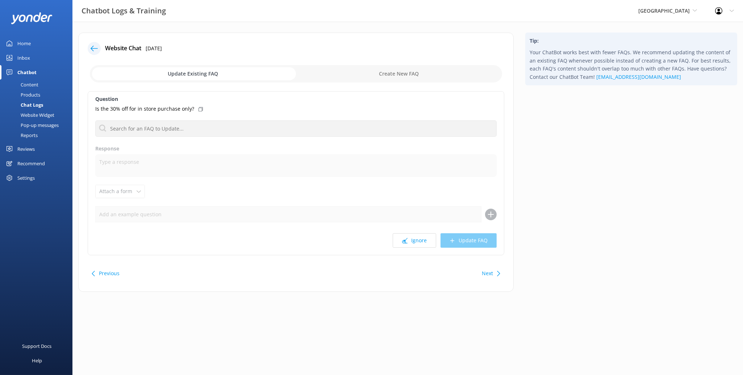
click at [415, 246] on button "Ignore" at bounding box center [413, 241] width 43 height 14
click at [484, 271] on button "Next" at bounding box center [487, 273] width 11 height 14
click at [417, 244] on button "Ignore" at bounding box center [413, 241] width 43 height 14
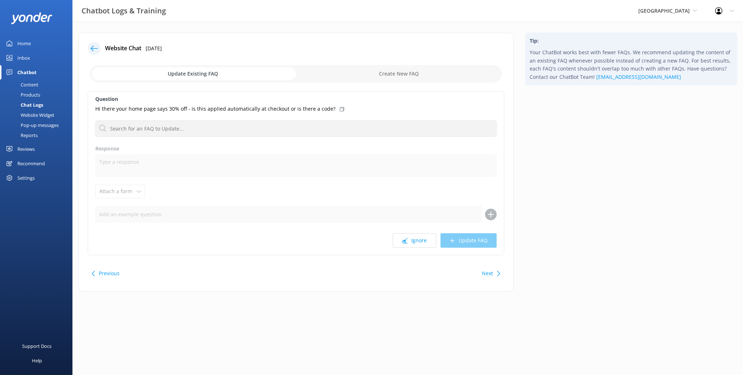
click at [417, 244] on button "Ignore" at bounding box center [413, 241] width 43 height 14
click at [485, 270] on button "Next" at bounding box center [487, 273] width 11 height 14
click at [406, 238] on icon at bounding box center [404, 240] width 5 height 5
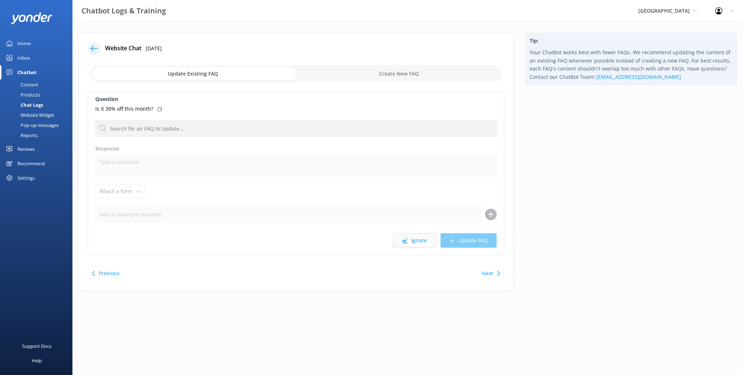
click at [407, 239] on icon at bounding box center [404, 240] width 5 height 5
click at [408, 239] on button "Ignore" at bounding box center [413, 241] width 43 height 14
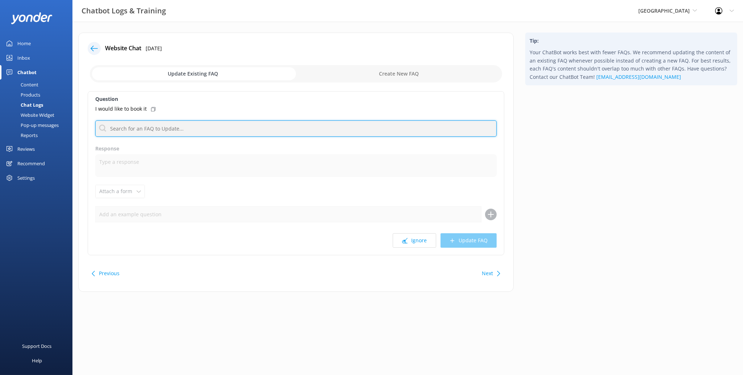
click at [203, 132] on input "text" at bounding box center [295, 129] width 401 height 16
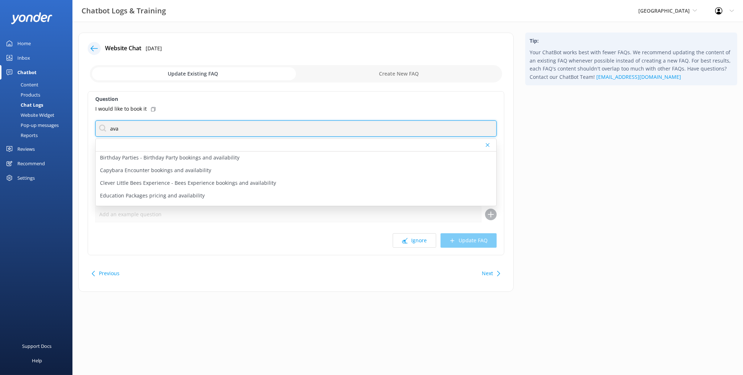
type input "availability"
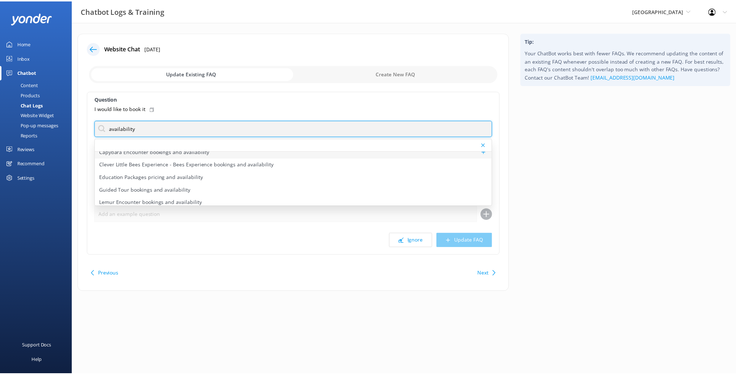
scroll to position [22, 0]
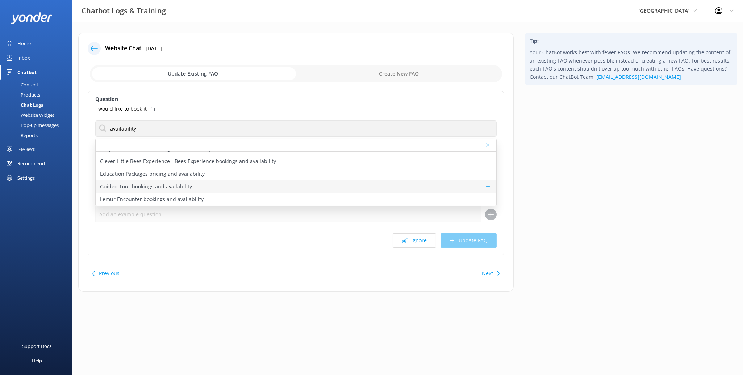
click at [245, 182] on div "Guided Tour bookings and availability" at bounding box center [296, 187] width 400 height 13
type textarea "You can view availability and book Guided Tours online at [URL][DOMAIN_NAME]. P…"
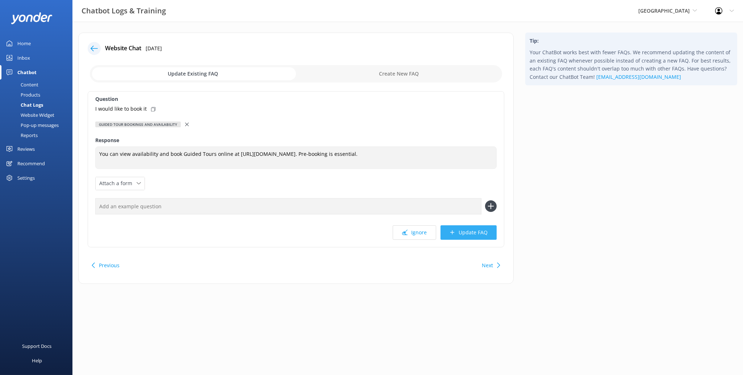
click at [459, 233] on button "Update FAQ" at bounding box center [468, 233] width 56 height 14
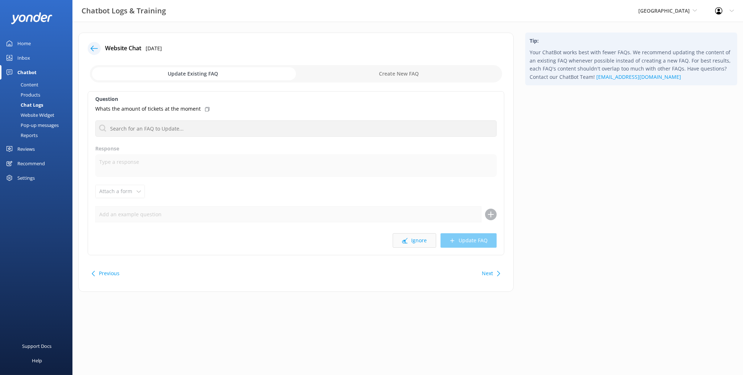
click at [420, 242] on button "Ignore" at bounding box center [413, 241] width 43 height 14
click at [409, 241] on button "Ignore" at bounding box center [413, 241] width 43 height 14
click at [413, 242] on button "Ignore" at bounding box center [413, 241] width 43 height 14
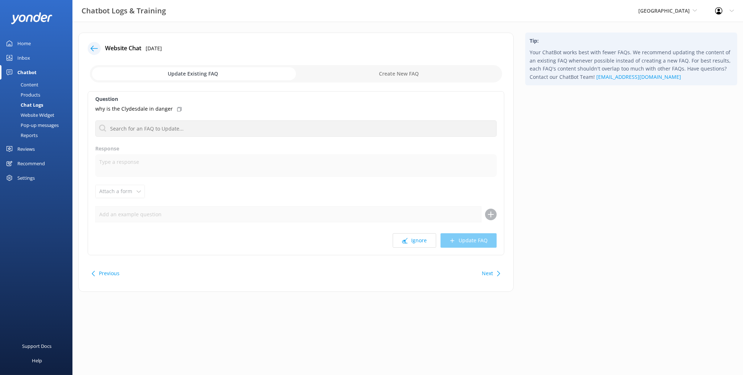
click at [413, 242] on button "Ignore" at bounding box center [413, 241] width 43 height 14
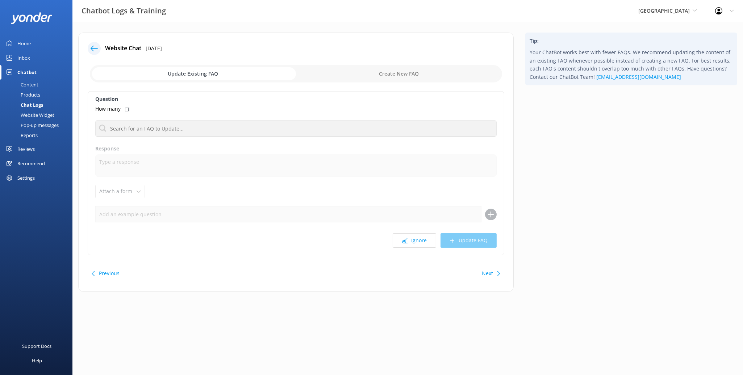
click at [413, 242] on button "Ignore" at bounding box center [413, 241] width 43 height 14
click at [498, 275] on use at bounding box center [498, 273] width 3 height 5
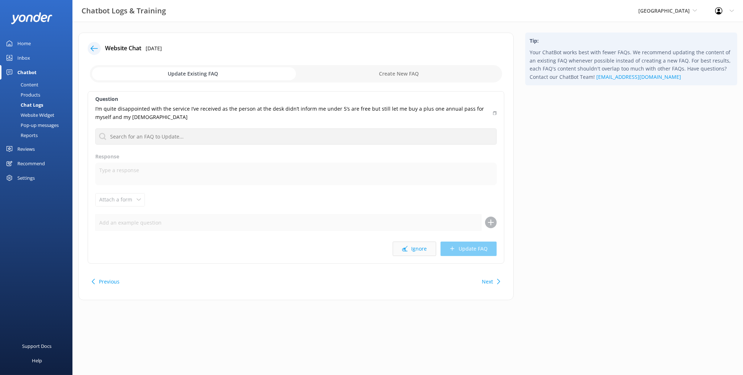
click at [415, 249] on button "Ignore" at bounding box center [413, 249] width 43 height 14
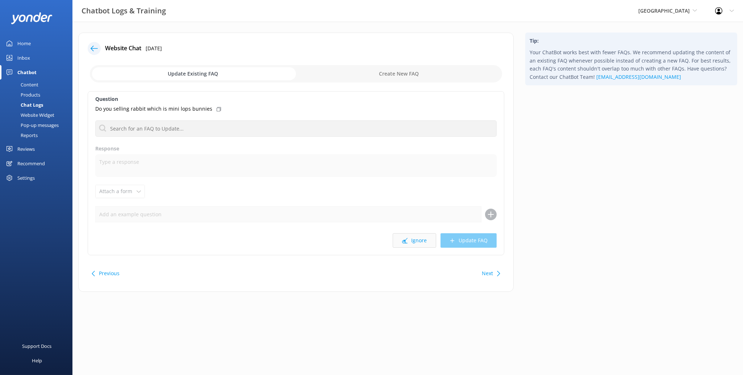
click at [415, 247] on button "Ignore" at bounding box center [413, 241] width 43 height 14
click at [413, 240] on button "Ignore" at bounding box center [413, 241] width 43 height 14
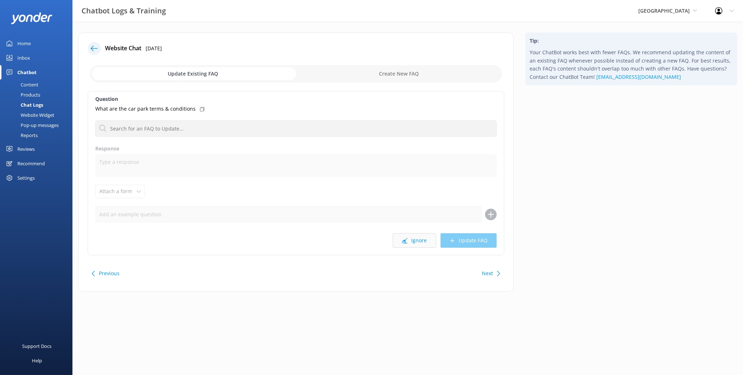
click at [400, 239] on button "Ignore" at bounding box center [413, 241] width 43 height 14
click at [416, 246] on button "Ignore" at bounding box center [413, 241] width 43 height 14
click at [410, 243] on button "Ignore" at bounding box center [413, 241] width 43 height 14
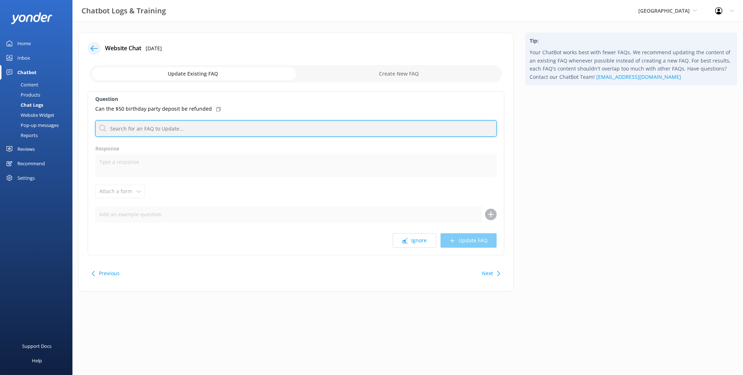
click at [192, 130] on input "text" at bounding box center [295, 129] width 401 height 16
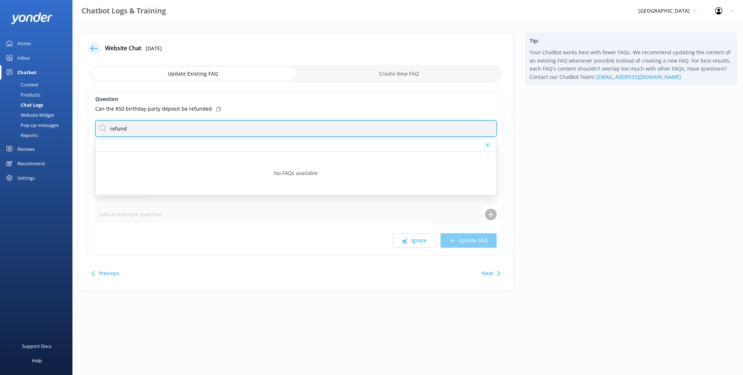
type input "refund"
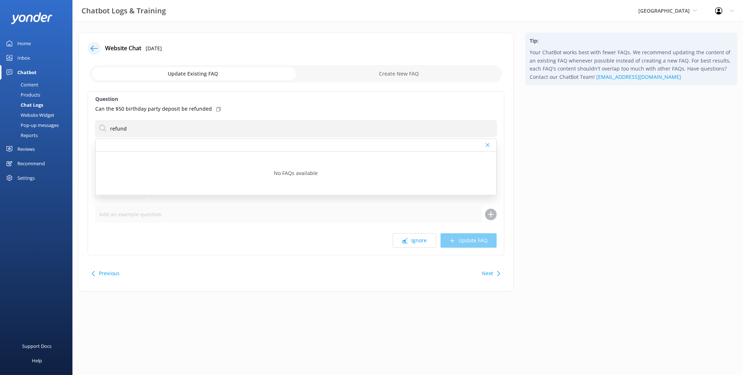
click at [438, 260] on div "Website Chat [DATE] Update Existing FAQ Create New FAQ Question Can the $50 bir…" at bounding box center [295, 163] width 435 height 260
click at [497, 280] on div "Next" at bounding box center [490, 273] width 22 height 14
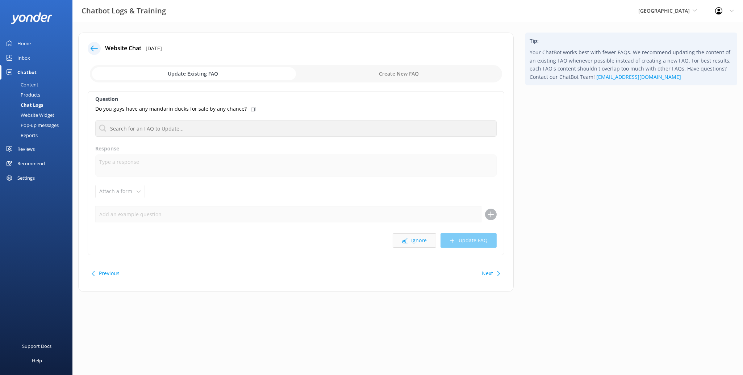
click at [417, 241] on button "Ignore" at bounding box center [413, 241] width 43 height 14
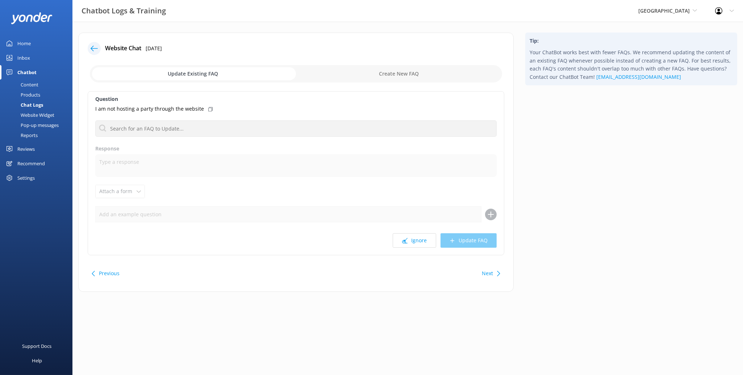
click at [417, 241] on button "Ignore" at bounding box center [413, 241] width 43 height 14
click at [32, 105] on div "Chat Logs" at bounding box center [23, 105] width 39 height 10
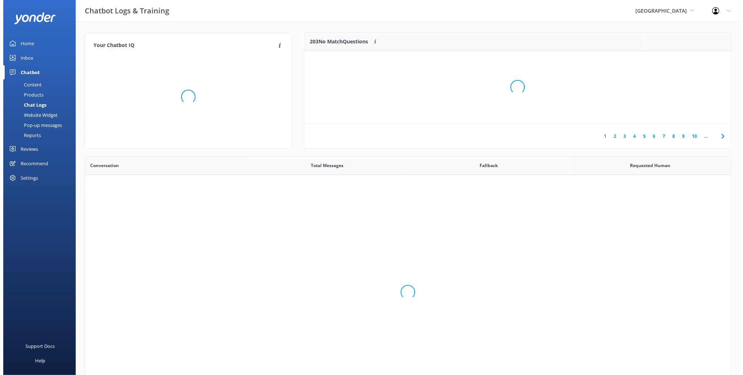
scroll to position [248, 640]
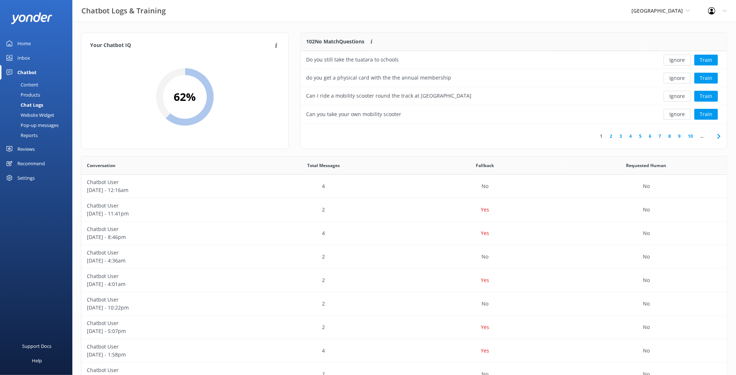
click at [692, 134] on link "10" at bounding box center [691, 136] width 12 height 7
click at [678, 77] on button "Ignore" at bounding box center [677, 78] width 27 height 11
click at [697, 114] on button "Train" at bounding box center [707, 114] width 24 height 11
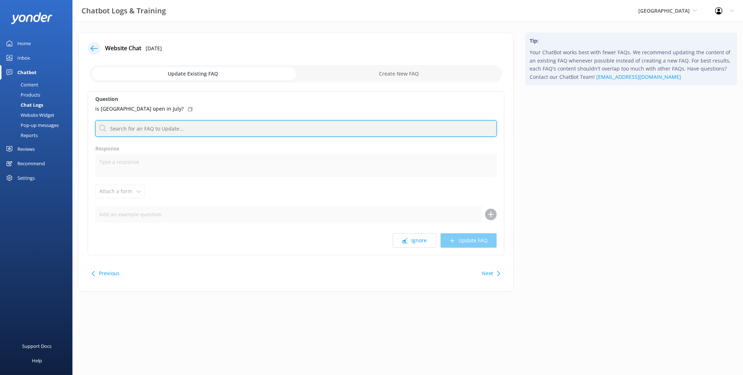
click at [175, 126] on input "text" at bounding box center [295, 129] width 401 height 16
type input "o"
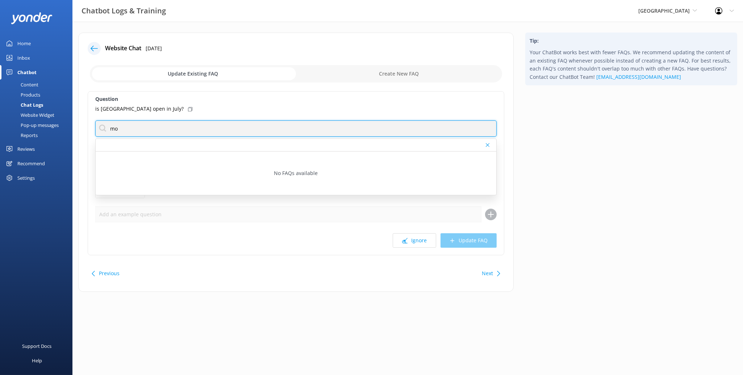
type input "m"
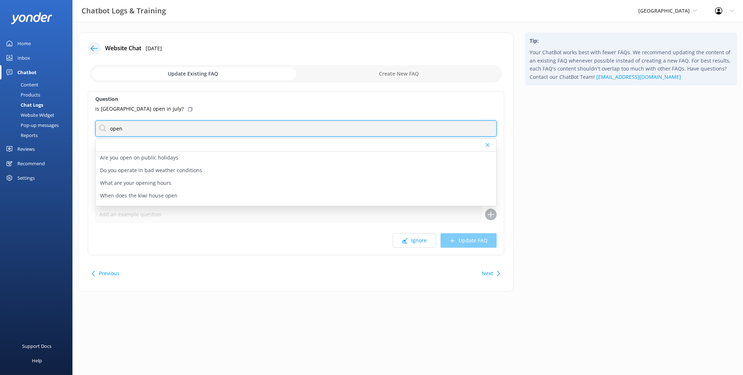
type input "open"
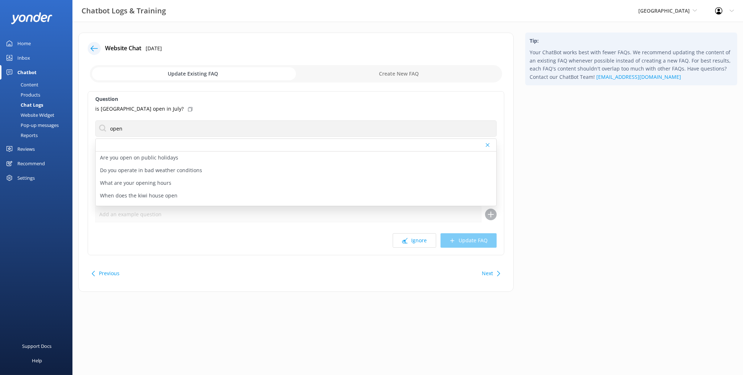
click at [251, 233] on div "Question is [GEOGRAPHIC_DATA] open in July? open Are you open on public holiday…" at bounding box center [296, 173] width 416 height 164
click at [475, 262] on div "Website Chat [DATE] Update Existing FAQ Create New FAQ Question is [GEOGRAPHIC_…" at bounding box center [295, 163] width 435 height 260
click at [491, 276] on button "Next" at bounding box center [487, 273] width 11 height 14
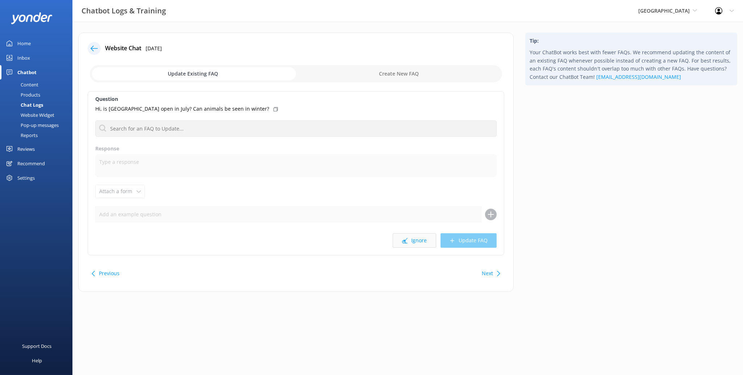
drag, startPoint x: 420, startPoint y: 243, endPoint x: 408, endPoint y: 238, distance: 13.6
click at [420, 243] on button "Ignore" at bounding box center [413, 241] width 43 height 14
click at [416, 240] on button "Ignore" at bounding box center [413, 241] width 43 height 14
click at [419, 243] on button "Ignore" at bounding box center [413, 241] width 43 height 14
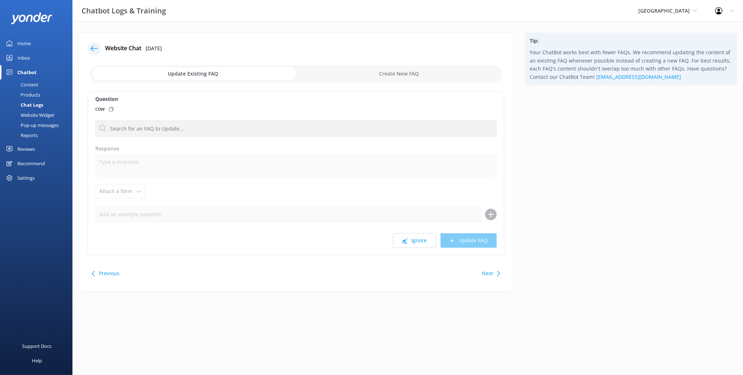
click at [419, 243] on button "Ignore" at bounding box center [413, 241] width 43 height 14
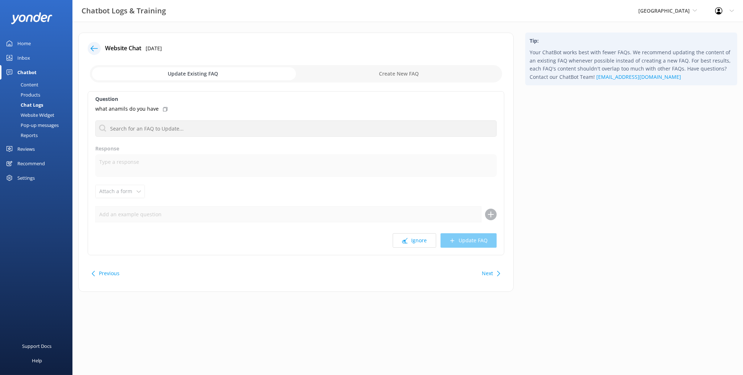
click at [419, 243] on button "Ignore" at bounding box center [413, 241] width 43 height 14
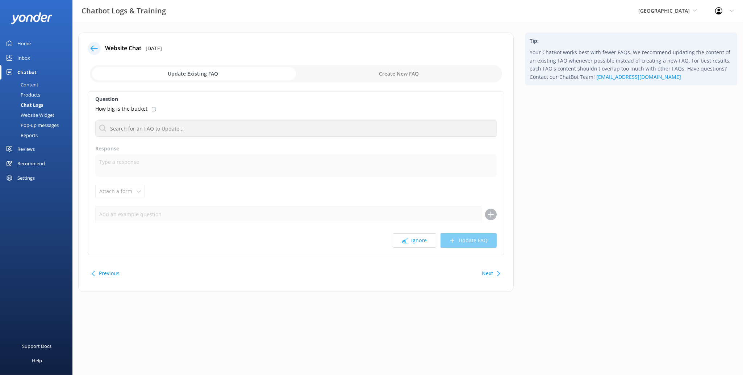
click at [419, 243] on button "Ignore" at bounding box center [413, 241] width 43 height 14
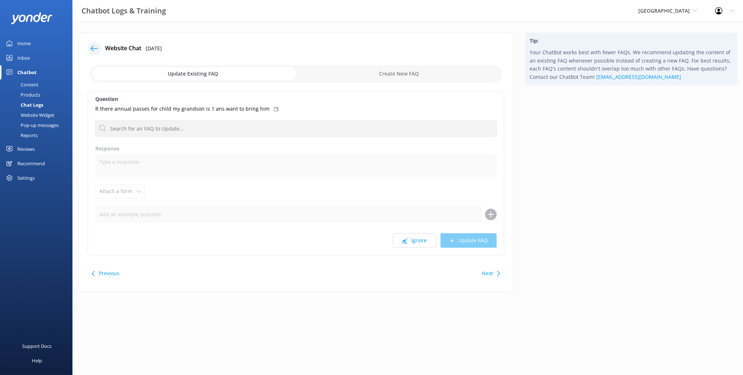
click at [419, 243] on button "Ignore" at bounding box center [413, 241] width 43 height 14
click at [427, 251] on div "Question How do you add Antartic centre to a plus one pass Are you open on publ…" at bounding box center [296, 173] width 416 height 164
click at [413, 231] on div "Question How do you add Antartic centre to a plus one pass Are you open on publ…" at bounding box center [296, 173] width 416 height 164
click at [415, 236] on button "Ignore" at bounding box center [413, 241] width 43 height 14
click at [414, 236] on button "Ignore" at bounding box center [413, 241] width 43 height 14
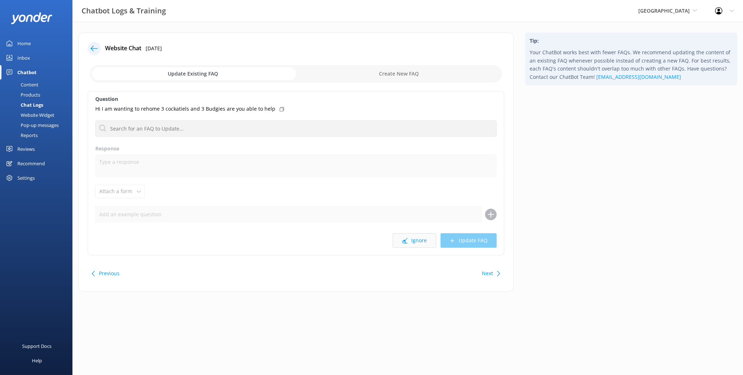
click at [414, 238] on button "Ignore" at bounding box center [413, 241] width 43 height 14
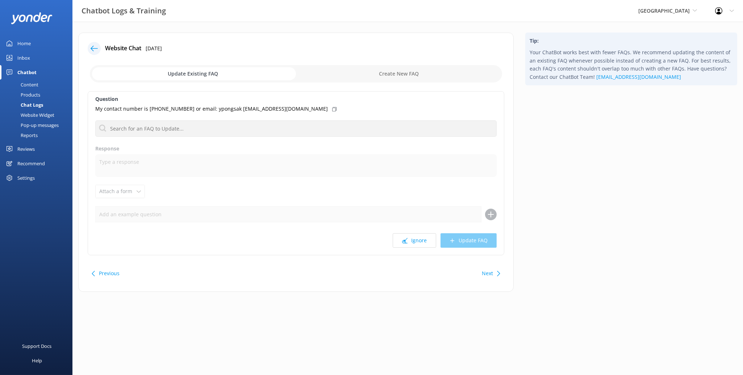
click at [414, 238] on button "Ignore" at bounding box center [413, 241] width 43 height 14
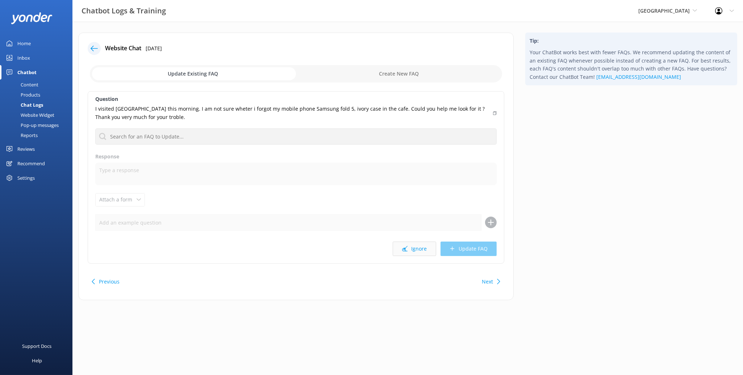
click at [413, 247] on button "Ignore" at bounding box center [413, 249] width 43 height 14
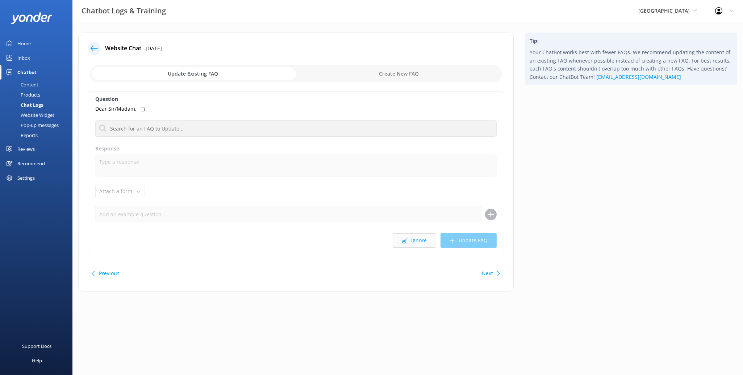
click at [413, 246] on button "Ignore" at bounding box center [413, 241] width 43 height 14
click at [413, 245] on button "Ignore" at bounding box center [413, 241] width 43 height 14
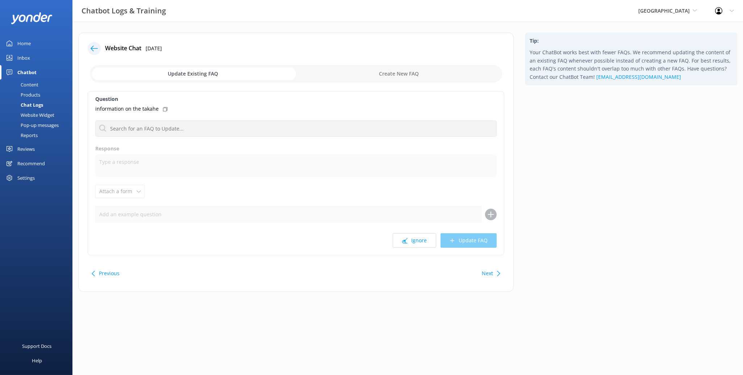
click at [413, 245] on button "Ignore" at bounding box center [413, 241] width 43 height 14
click at [421, 241] on button "Ignore" at bounding box center [413, 241] width 43 height 14
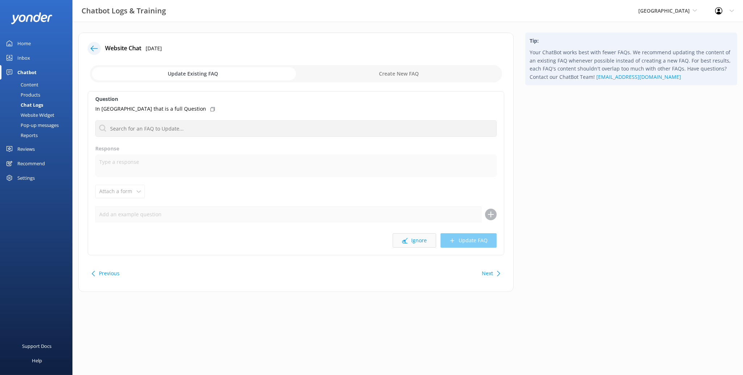
click at [414, 243] on button "Ignore" at bounding box center [413, 241] width 43 height 14
click at [414, 241] on button "Ignore" at bounding box center [413, 241] width 43 height 14
click at [415, 239] on button "Ignore" at bounding box center [413, 241] width 43 height 14
click at [416, 239] on button "Ignore" at bounding box center [413, 241] width 43 height 14
click at [493, 272] on div "Next" at bounding box center [490, 273] width 22 height 14
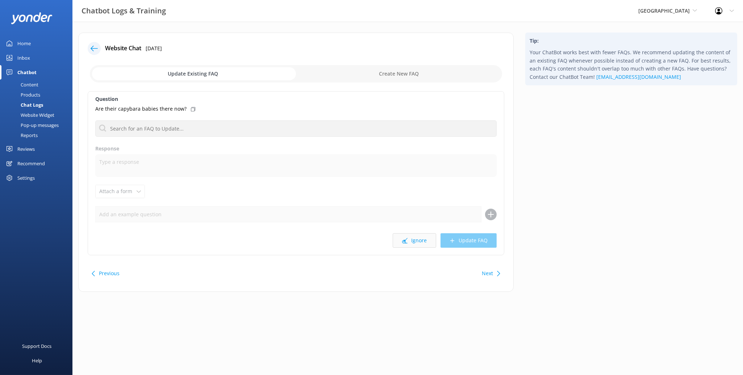
click at [408, 243] on button "Ignore" at bounding box center [413, 241] width 43 height 14
click at [412, 245] on button "Ignore" at bounding box center [413, 241] width 43 height 14
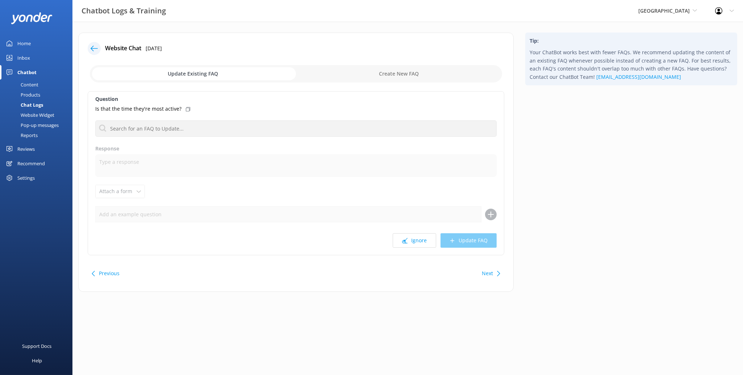
click at [412, 245] on button "Ignore" at bounding box center [413, 241] width 43 height 14
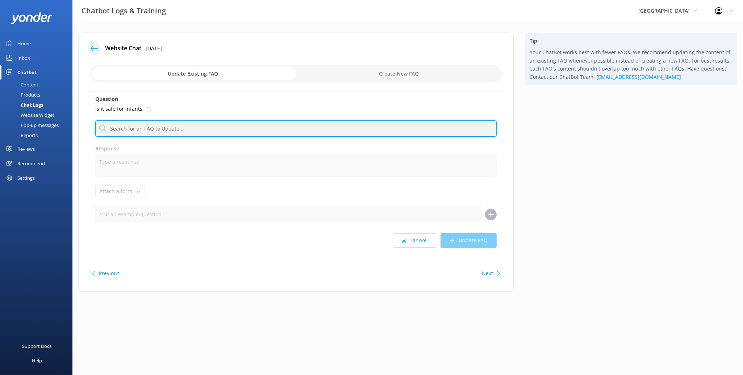
click at [184, 133] on input "text" at bounding box center [295, 129] width 401 height 16
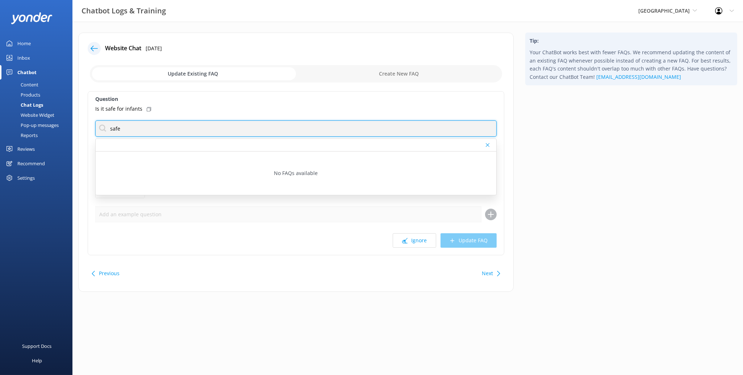
click at [185, 131] on input "safe" at bounding box center [295, 129] width 401 height 16
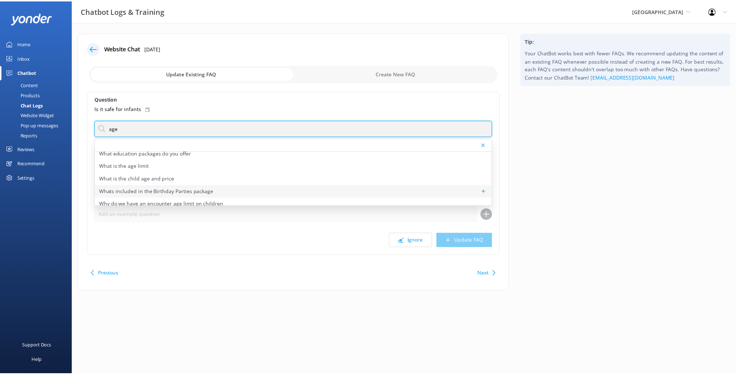
scroll to position [47, 0]
type input "age"
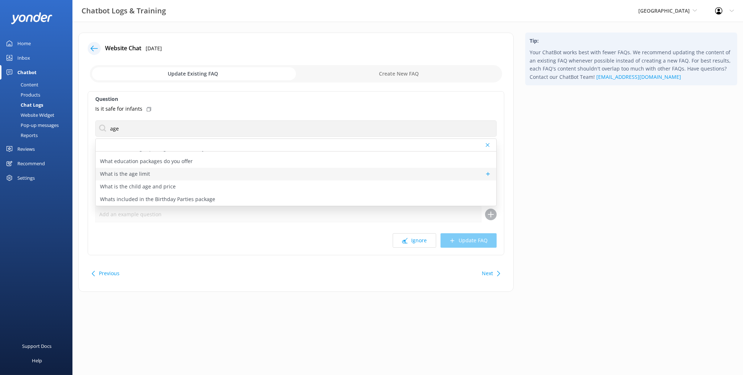
click at [204, 176] on div "What is the age limit" at bounding box center [296, 174] width 400 height 13
type textarea "Willowbank is a great place to visit that's suitable for all ages! We don't hav…"
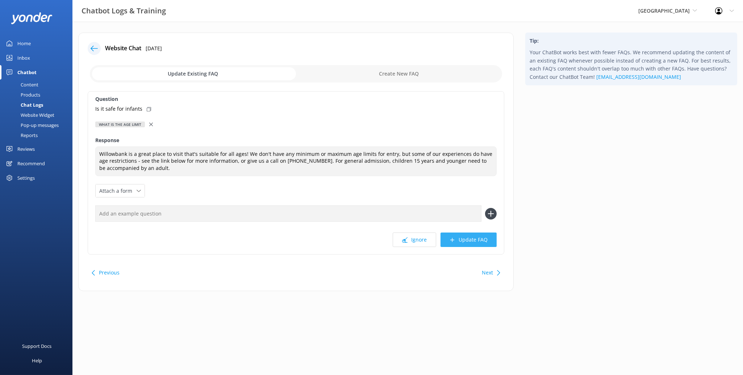
click at [474, 239] on button "Update FAQ" at bounding box center [468, 240] width 56 height 14
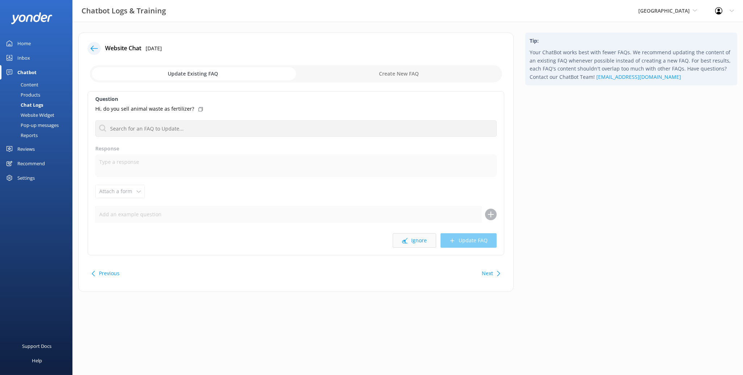
click at [413, 246] on button "Ignore" at bounding box center [413, 241] width 43 height 14
click at [420, 238] on button "Ignore" at bounding box center [413, 241] width 43 height 14
click at [419, 239] on button "Ignore" at bounding box center [413, 241] width 43 height 14
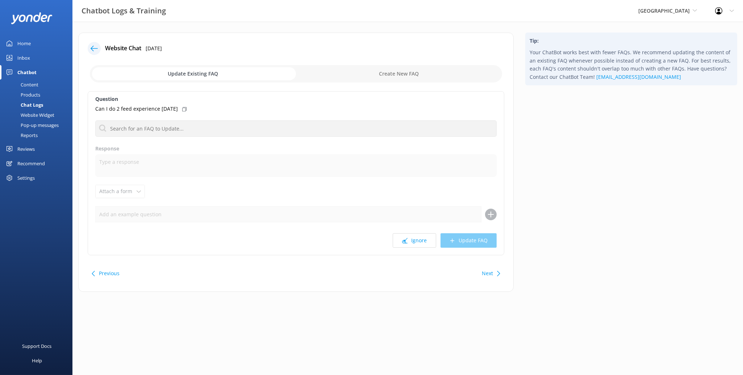
click at [419, 239] on button "Ignore" at bounding box center [413, 241] width 43 height 14
click at [419, 240] on button "Ignore" at bounding box center [413, 241] width 43 height 14
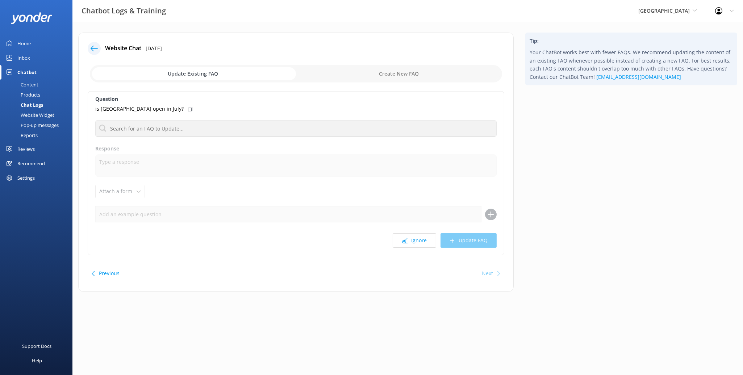
click at [487, 272] on div "Next" at bounding box center [487, 273] width 11 height 14
click at [38, 106] on div "Chat Logs" at bounding box center [23, 105] width 39 height 10
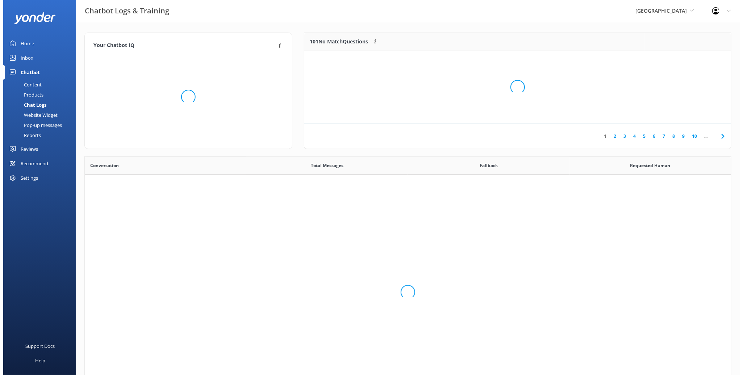
scroll to position [248, 640]
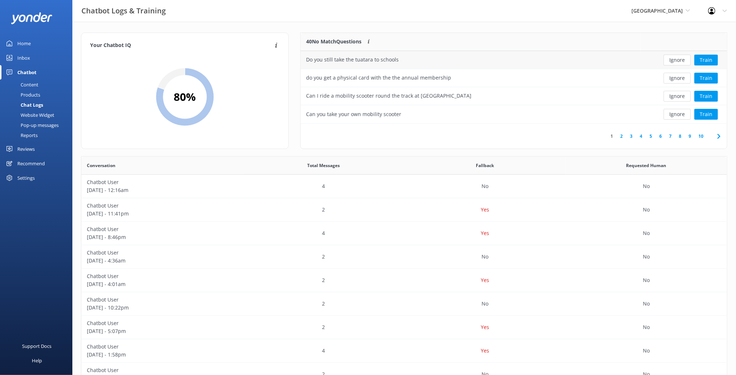
click at [463, 66] on div "Do you still take the tuatara to schools" at bounding box center [471, 60] width 340 height 18
click at [714, 59] on button "Train" at bounding box center [707, 60] width 24 height 11
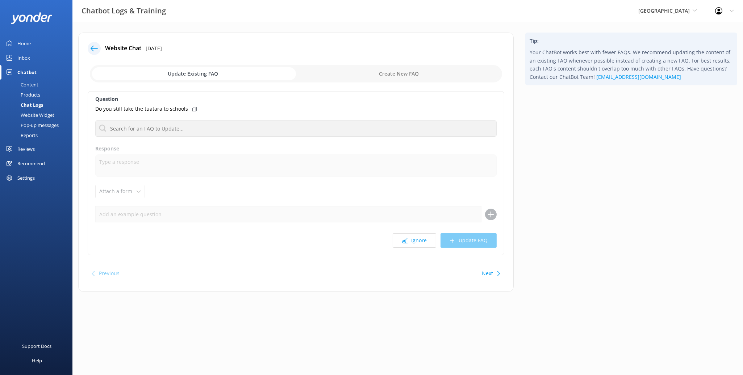
click at [489, 274] on button "Next" at bounding box center [487, 273] width 11 height 14
click at [112, 271] on button "Previous" at bounding box center [109, 273] width 21 height 14
click at [427, 243] on button "Ignore" at bounding box center [413, 241] width 43 height 14
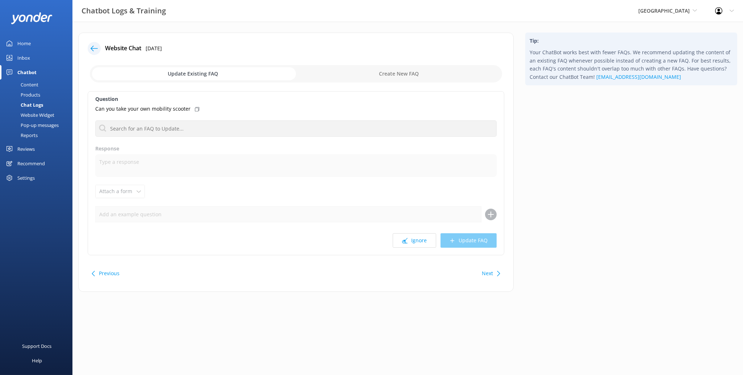
click at [489, 275] on button "Next" at bounding box center [487, 273] width 11 height 14
click at [490, 274] on button "Next" at bounding box center [487, 273] width 11 height 14
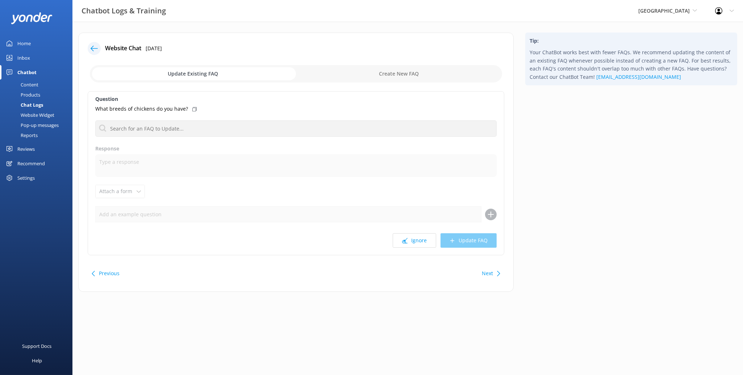
click at [490, 274] on button "Next" at bounding box center [487, 273] width 11 height 14
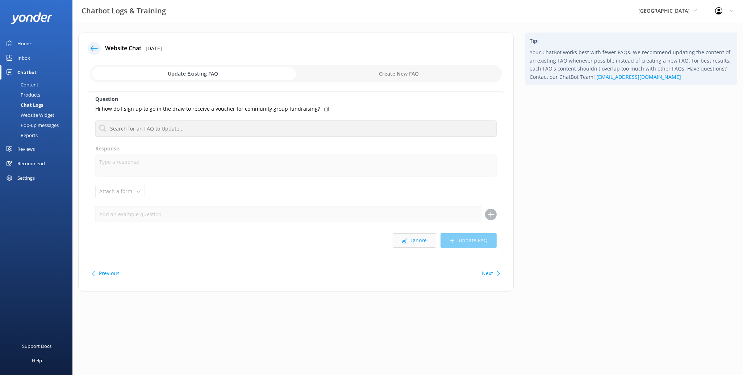
click at [409, 240] on button "Ignore" at bounding box center [413, 241] width 43 height 14
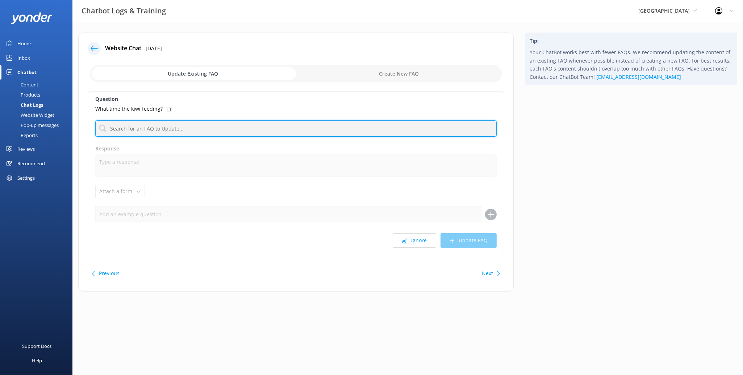
click at [217, 130] on input "text" at bounding box center [295, 129] width 401 height 16
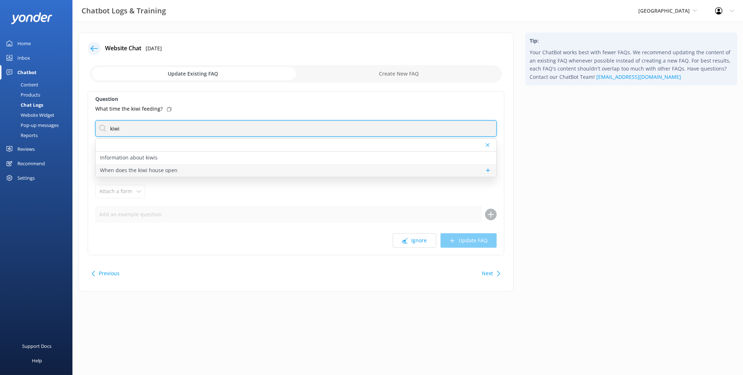
type input "kiwi"
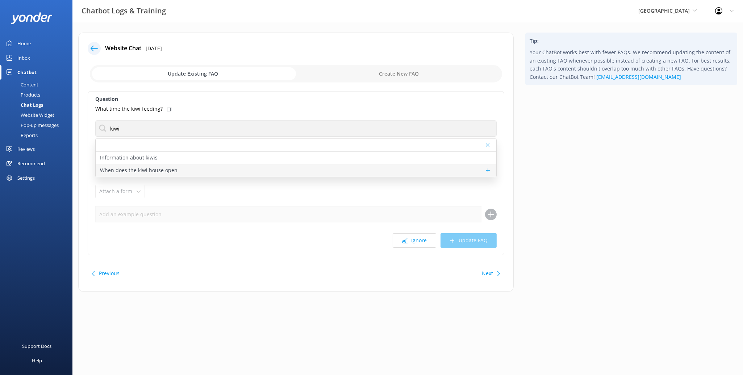
click at [217, 168] on div "When does the kiwi house open" at bounding box center [296, 170] width 400 height 13
type textarea "The Kiwi Nocturnal House opens from 10.30am - 5pm daily. The kiwi house is a pa…"
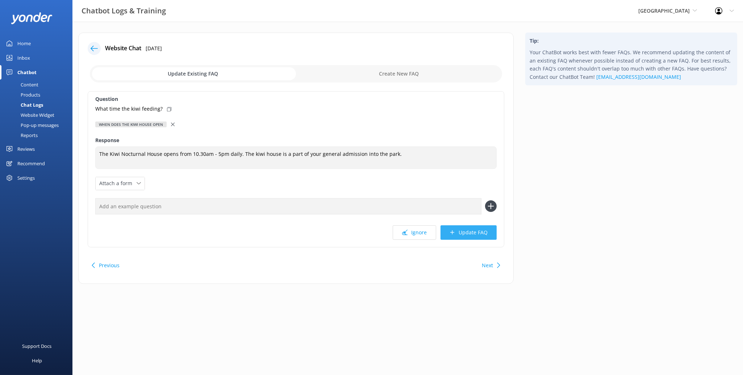
click at [477, 236] on button "Update FAQ" at bounding box center [468, 233] width 56 height 14
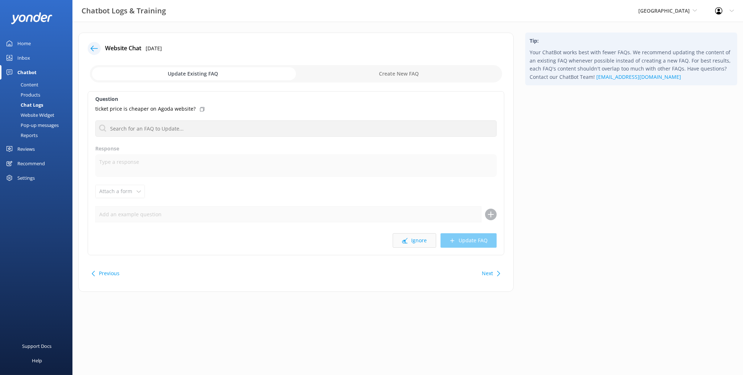
click at [415, 247] on button "Ignore" at bounding box center [413, 241] width 43 height 14
click at [407, 239] on use at bounding box center [404, 240] width 5 height 5
click at [416, 238] on button "Ignore" at bounding box center [413, 241] width 43 height 14
